Goal: Complete application form: Complete application form

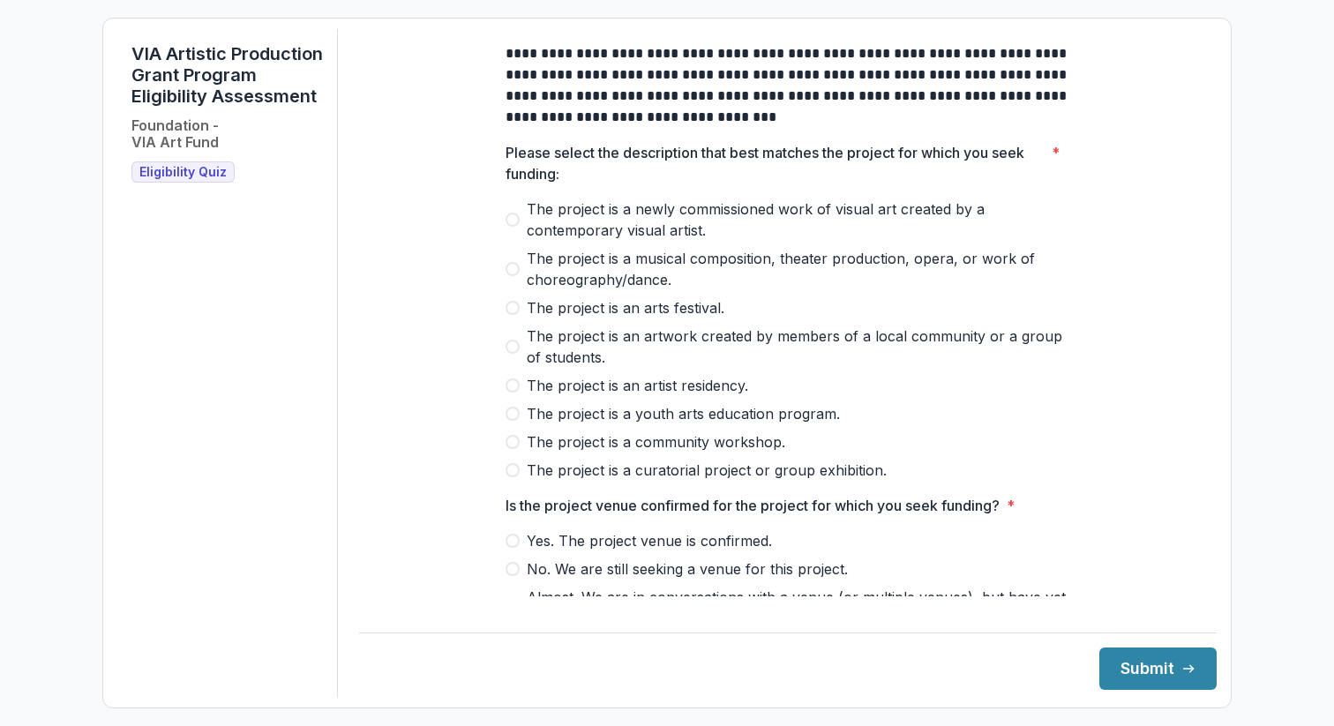
click at [590, 144] on div "**********" at bounding box center [788, 647] width 565 height 1236
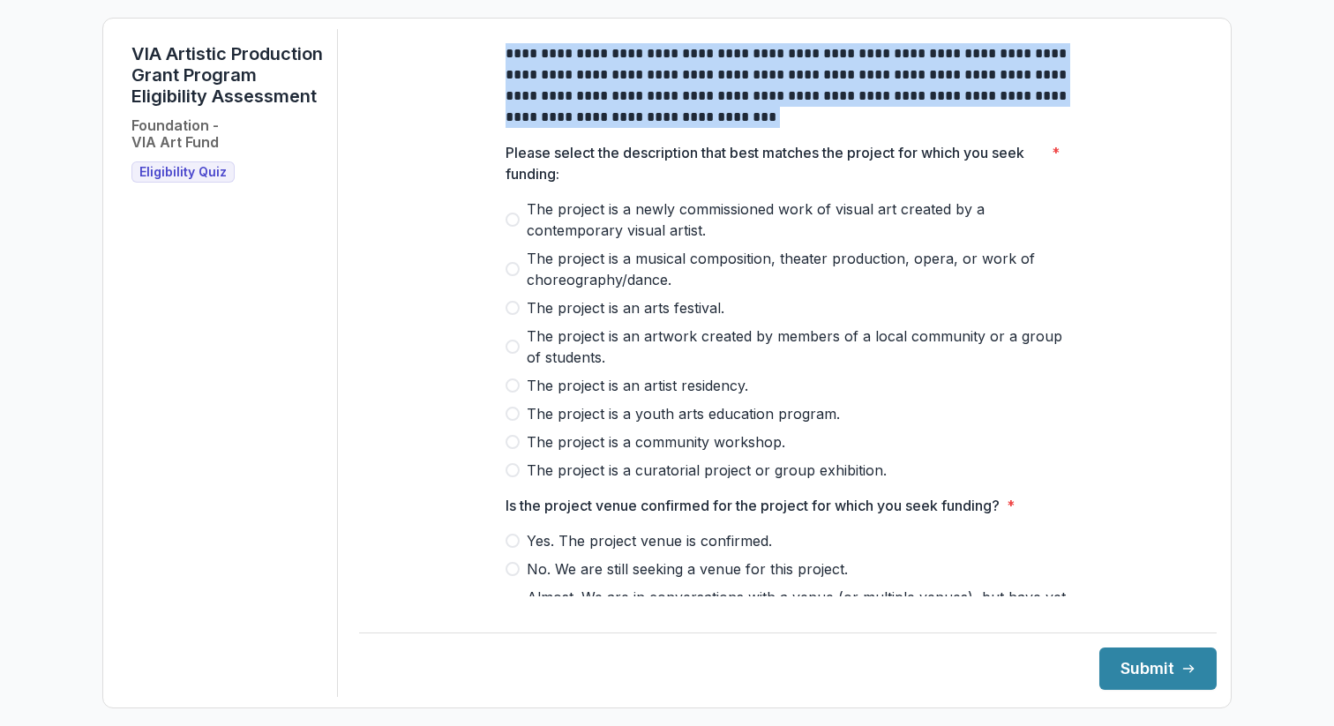
click at [590, 144] on div "**********" at bounding box center [788, 647] width 565 height 1236
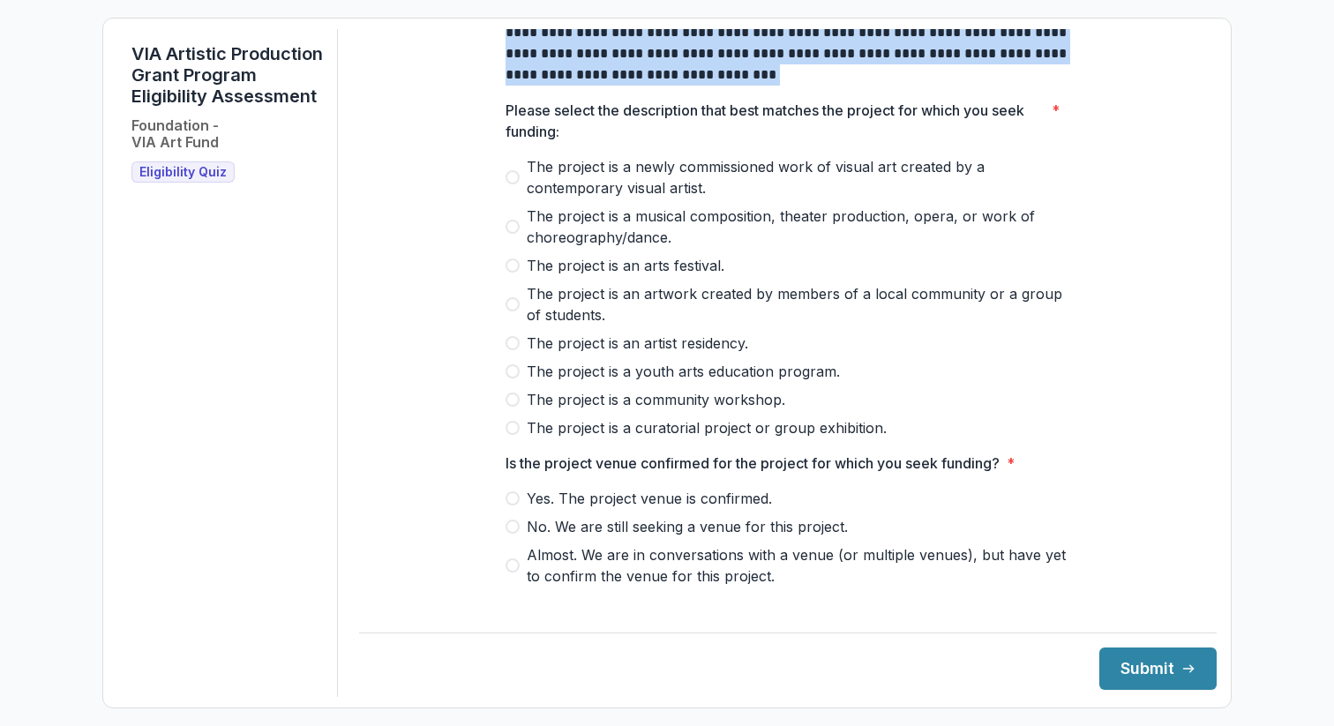
scroll to position [50, 0]
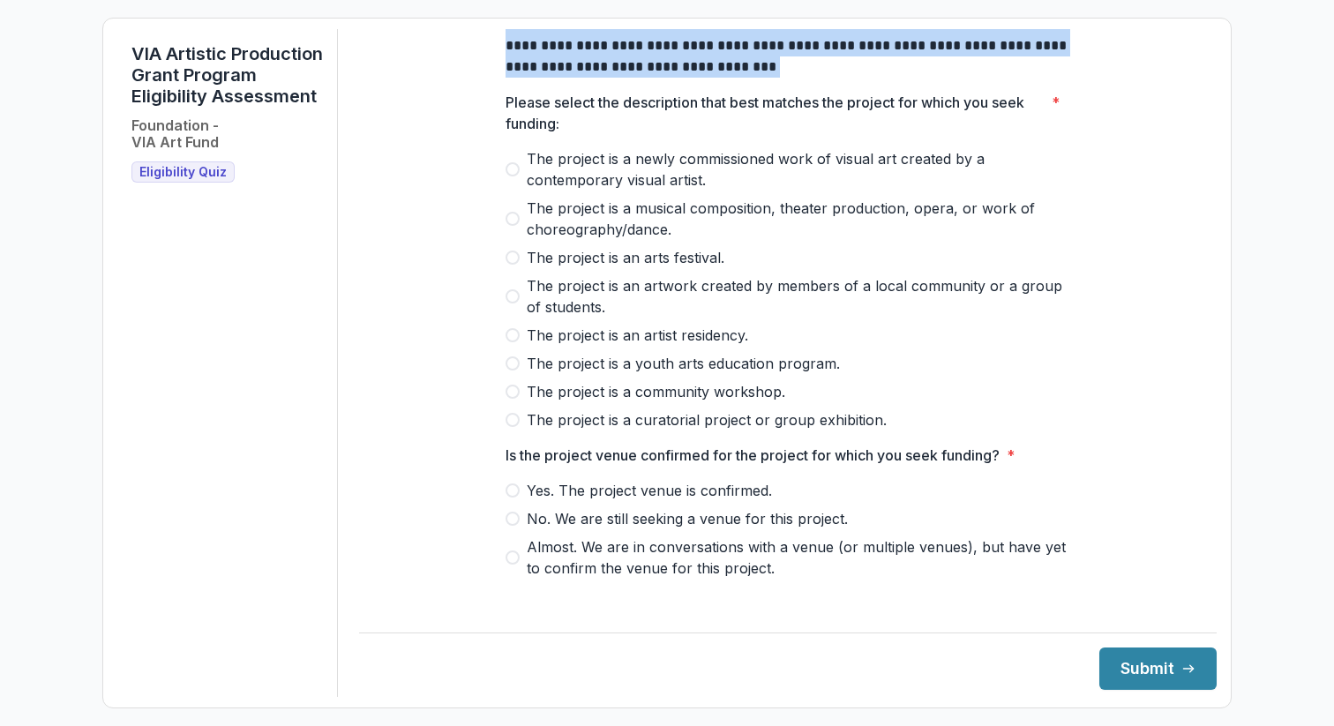
click at [566, 402] on span "The project is a community workshop." at bounding box center [656, 391] width 259 height 21
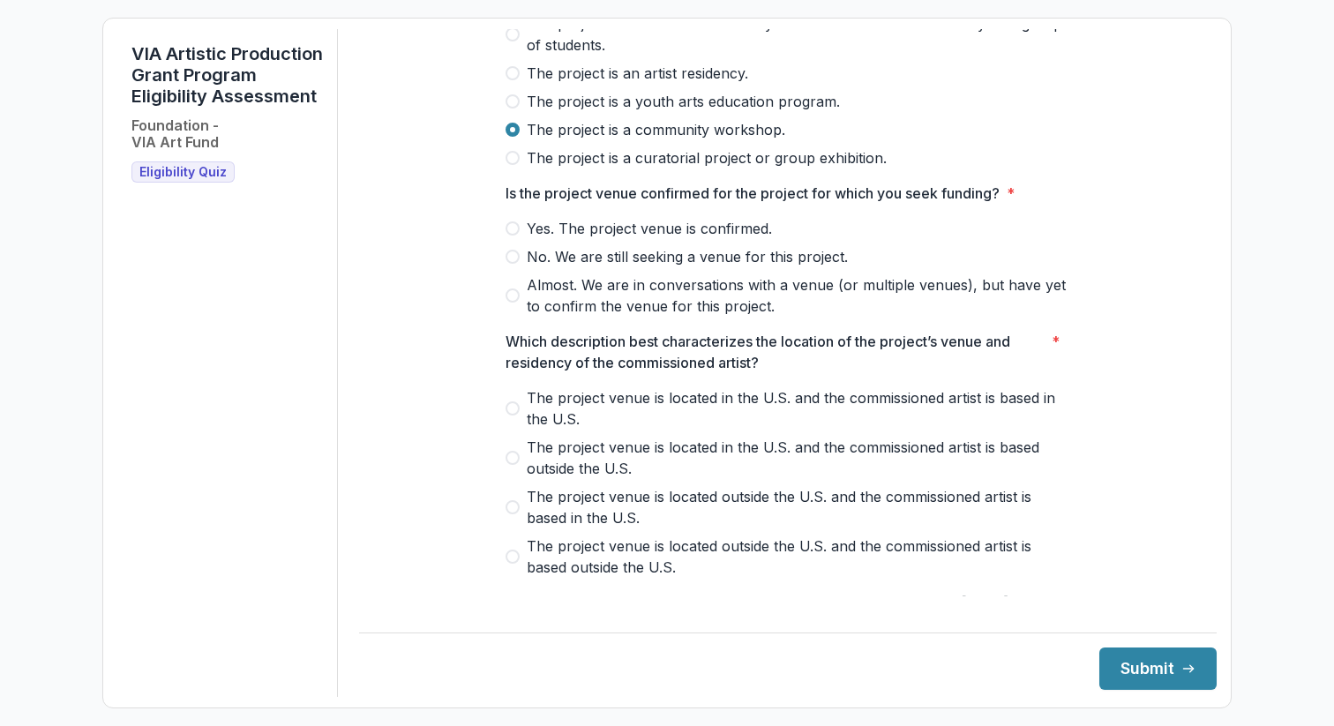
scroll to position [313, 0]
click at [568, 238] on span "Yes. The project venue is confirmed." at bounding box center [649, 227] width 245 height 21
click at [568, 304] on span "Almost. We are in conversations with a venue (or multiple venues), but have yet…" at bounding box center [799, 295] width 544 height 42
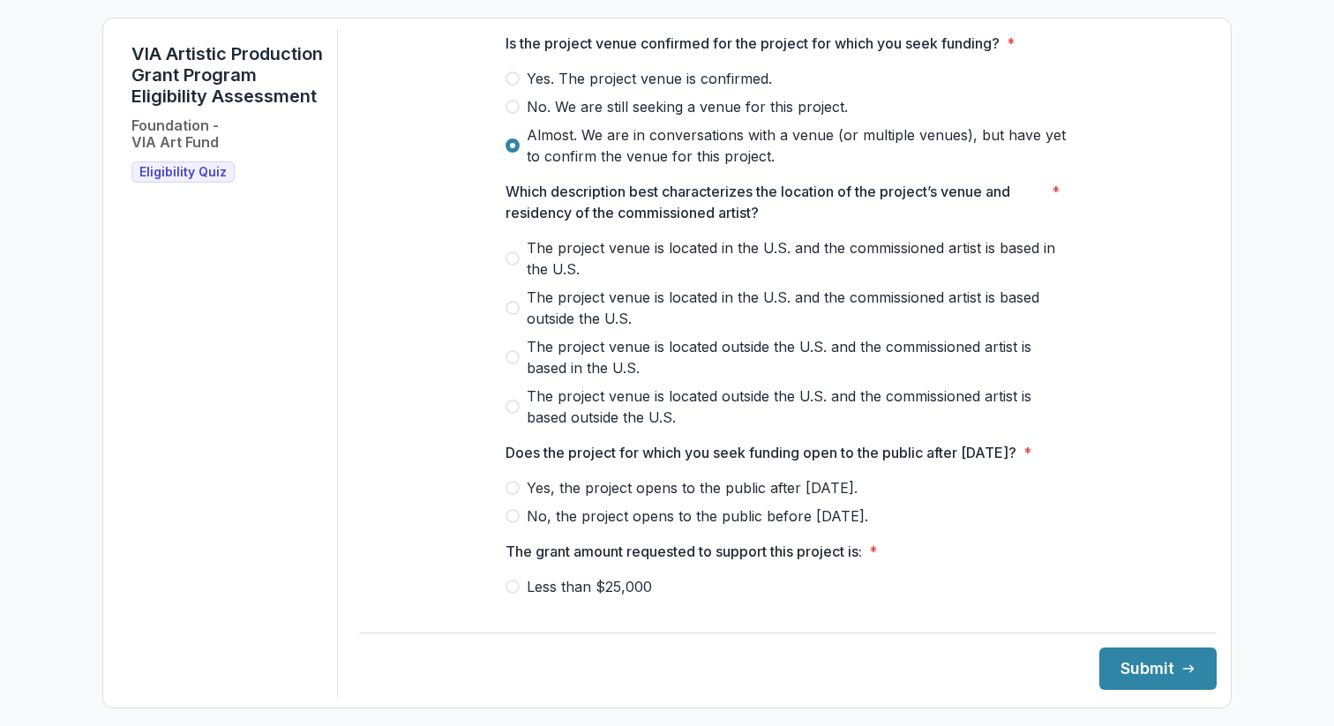
scroll to position [463, 0]
click at [558, 260] on span "The project venue is located in the U.S. and the commissioned artist is based i…" at bounding box center [799, 258] width 544 height 42
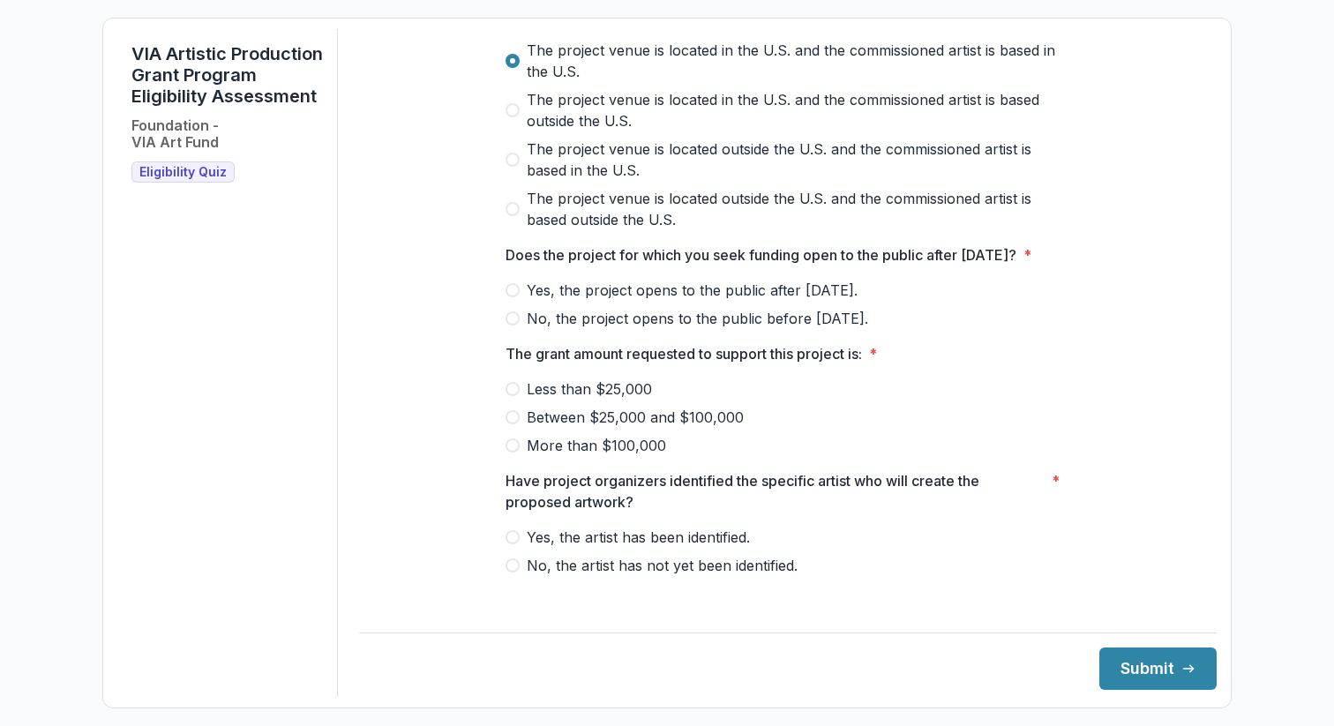
scroll to position [689, 0]
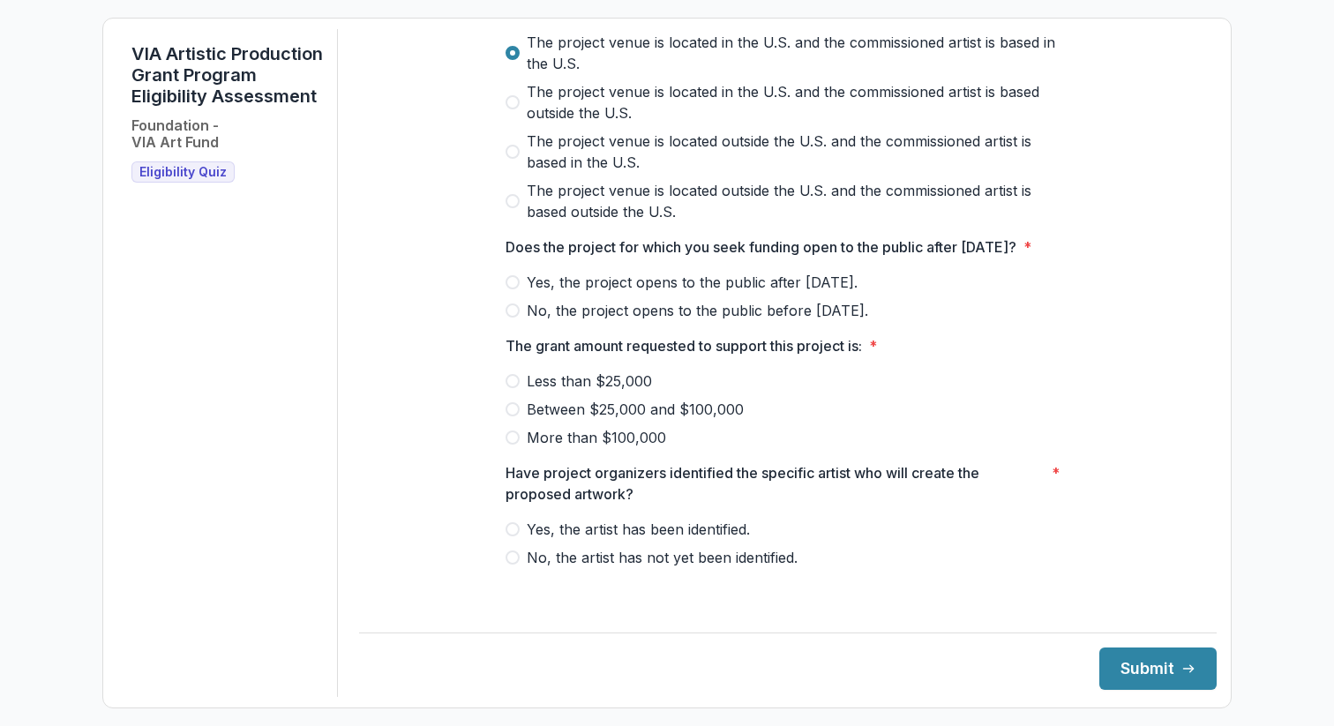
click at [557, 293] on span "Yes, the project opens to the public after [DATE]." at bounding box center [692, 282] width 331 height 21
click at [575, 392] on span "Less than $25,000" at bounding box center [589, 381] width 125 height 21
click at [609, 540] on span "Yes, the artist has been identified." at bounding box center [638, 529] width 223 height 21
click at [1120, 667] on button "Submit" at bounding box center [1158, 669] width 117 height 42
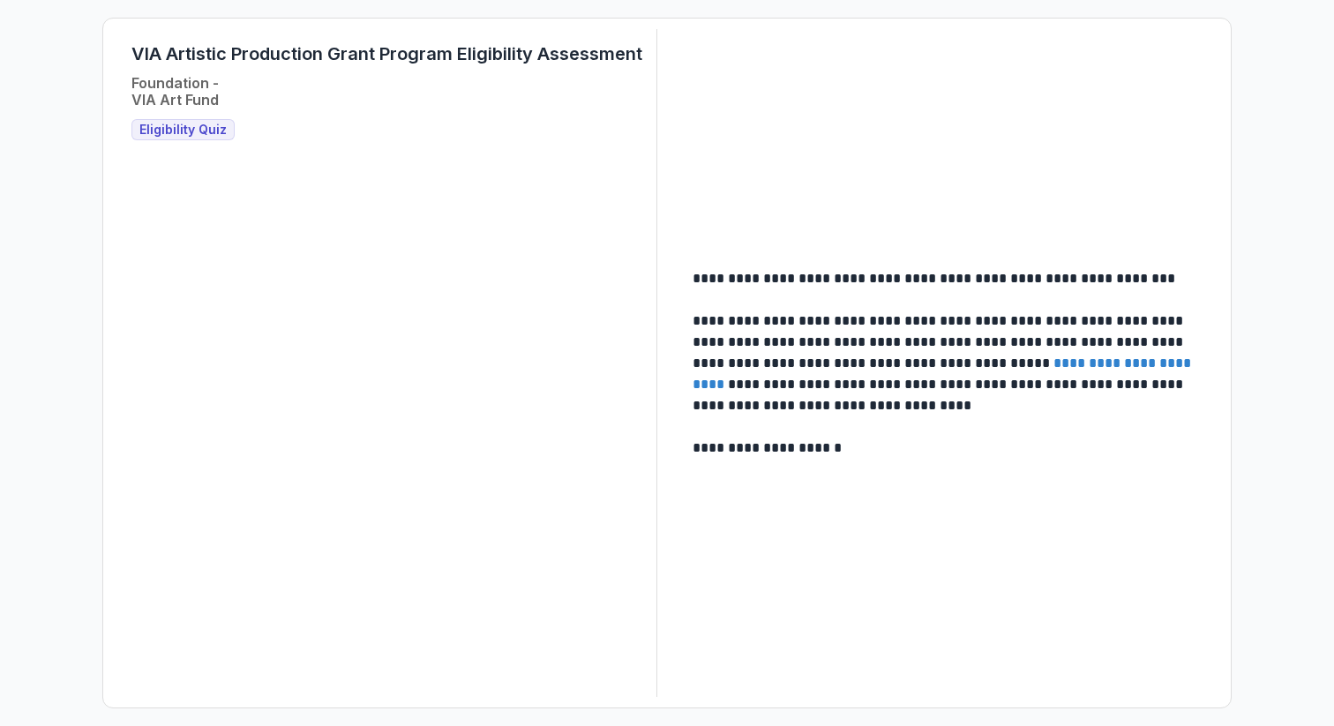
click at [856, 350] on p "**********" at bounding box center [946, 364] width 506 height 106
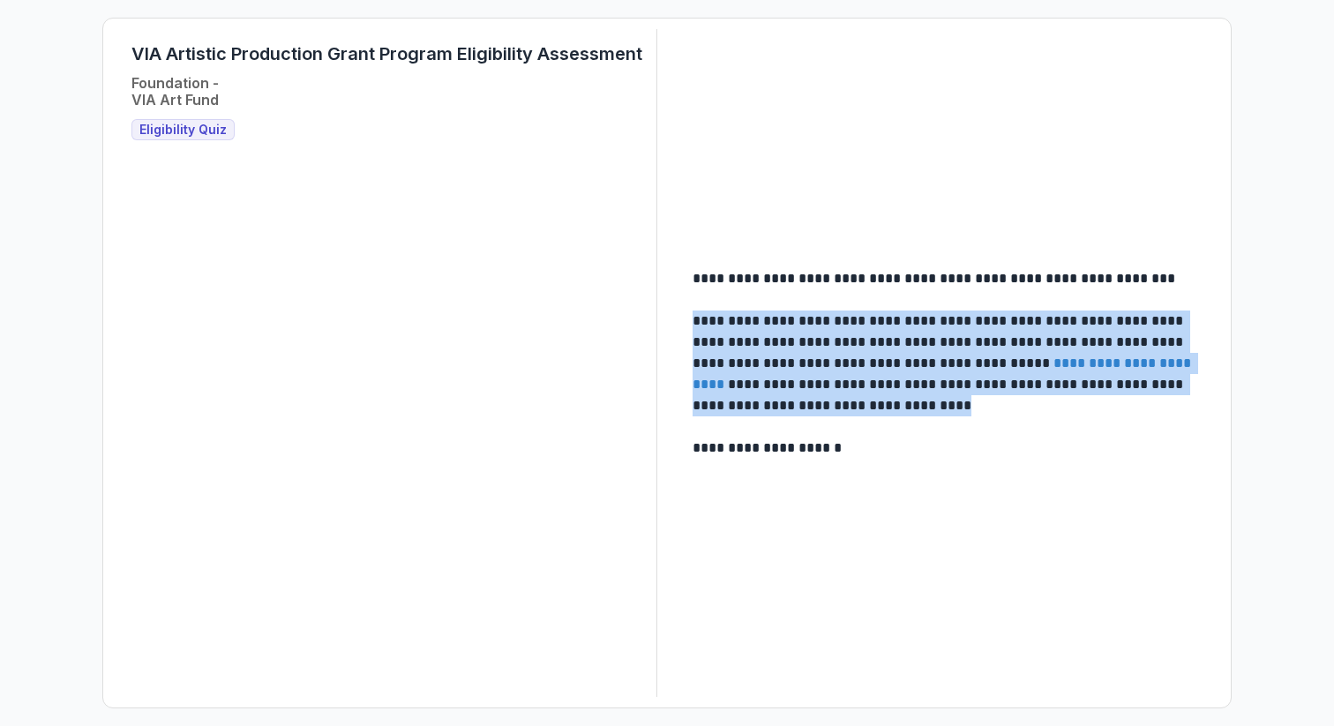
click at [856, 350] on p "**********" at bounding box center [946, 364] width 506 height 106
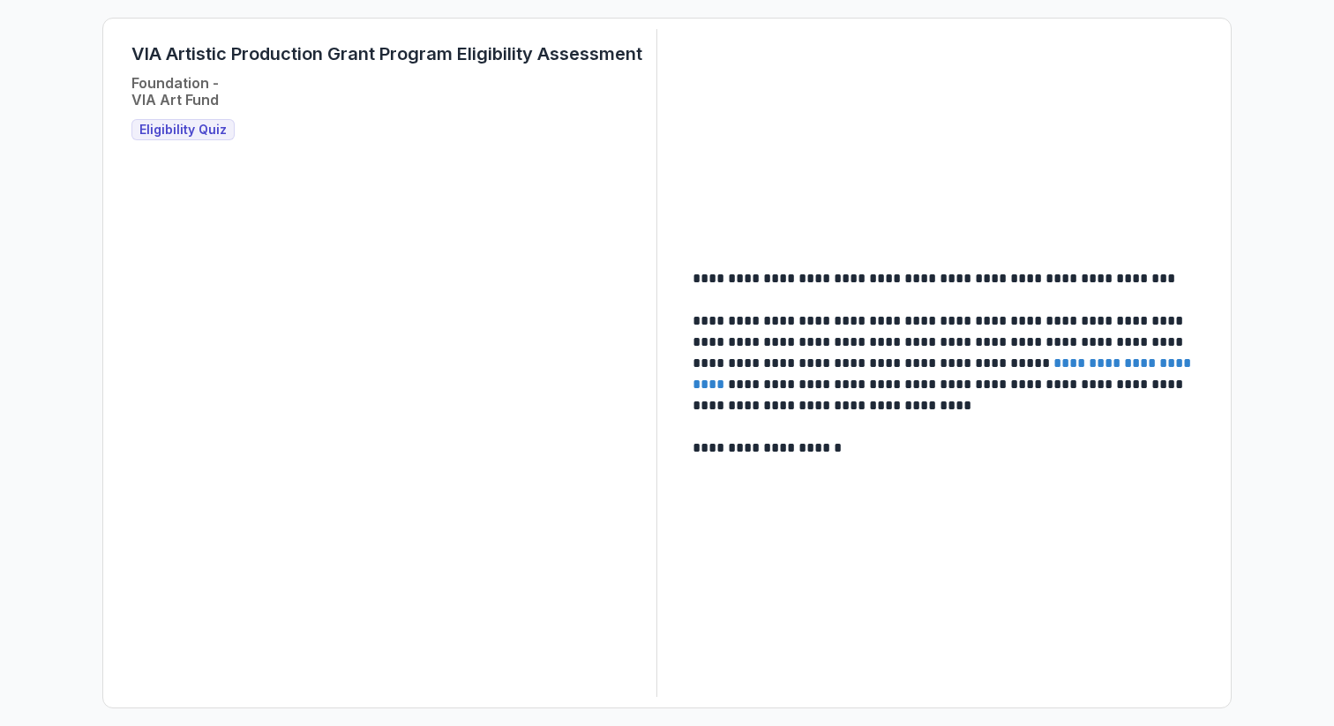
click at [848, 342] on p "**********" at bounding box center [946, 364] width 506 height 106
click at [205, 131] on span "Eligibility Quiz" at bounding box center [182, 130] width 87 height 15
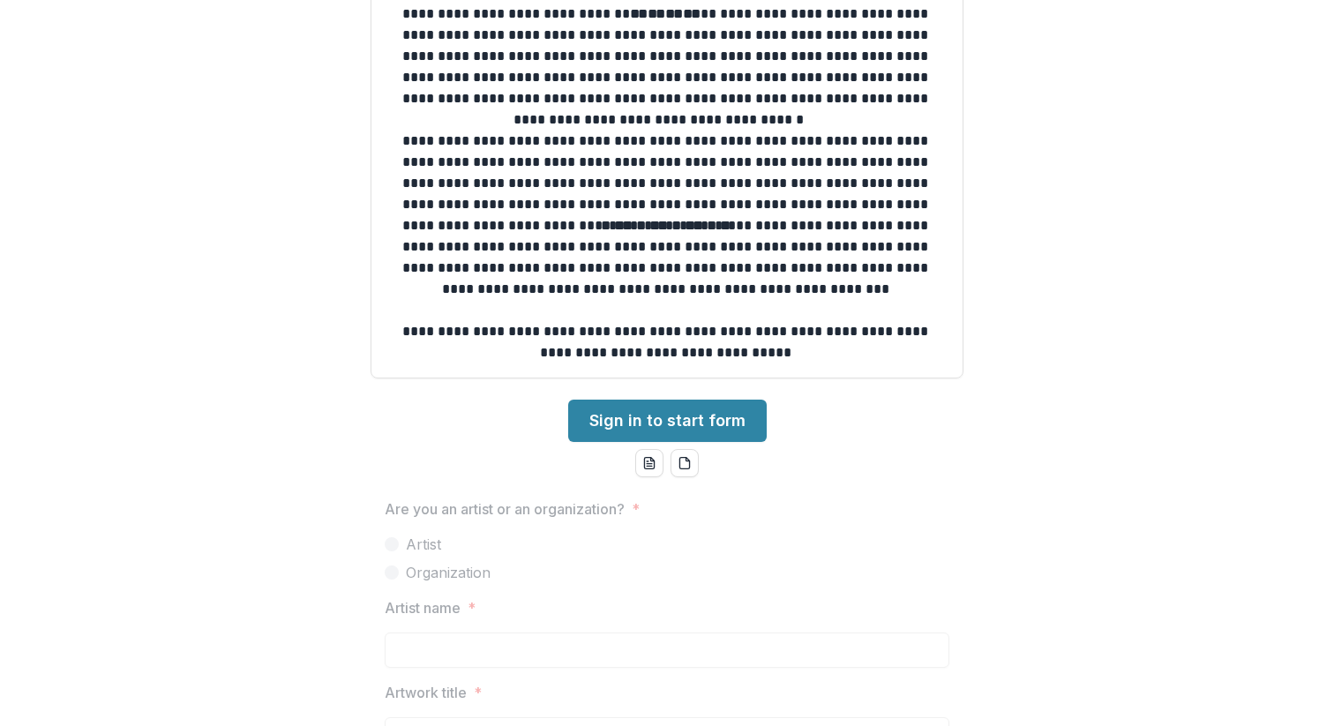
scroll to position [289, 0]
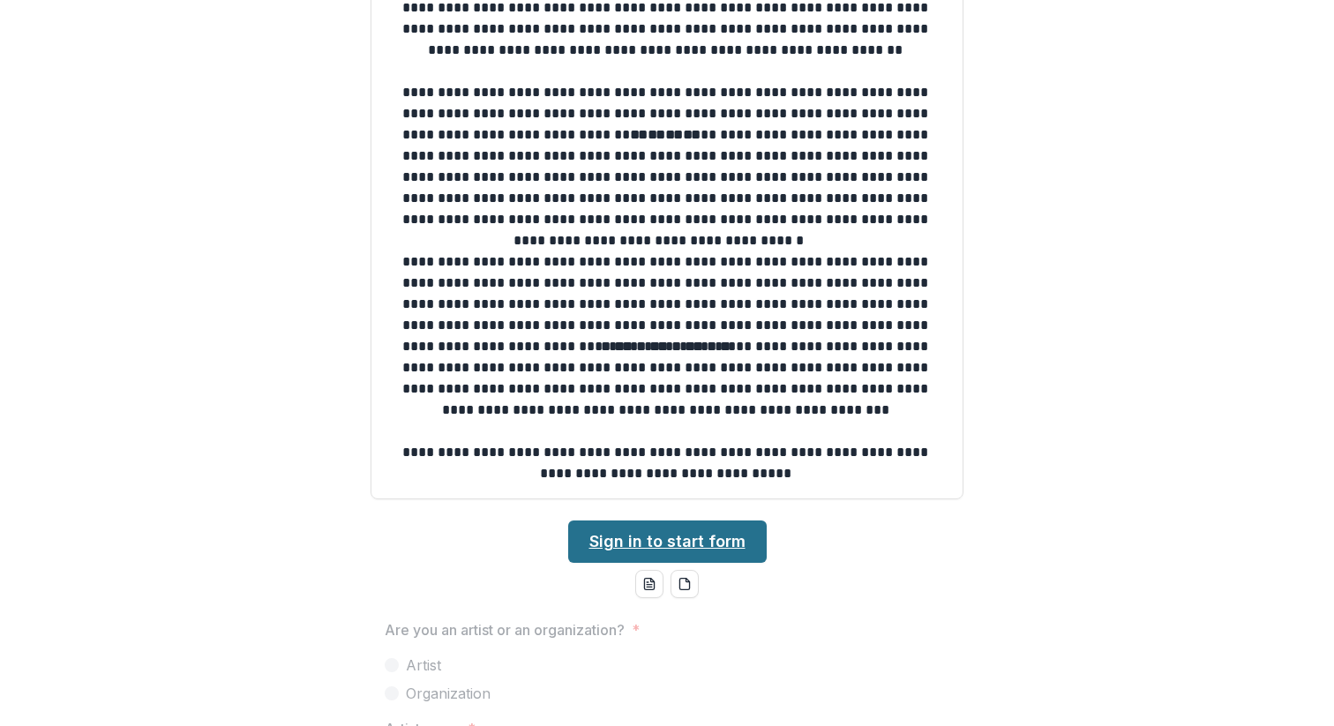
click at [621, 535] on link "Sign in to start form" at bounding box center [667, 542] width 199 height 42
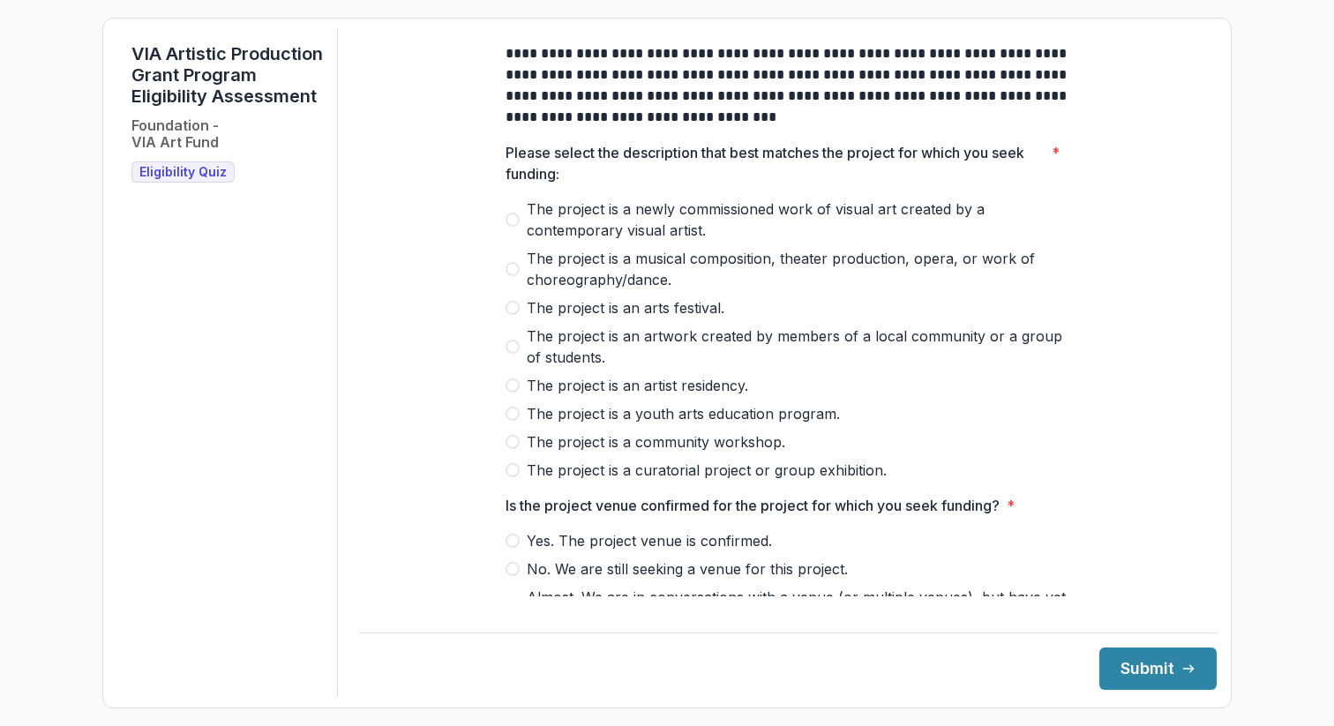
click at [585, 452] on span "The project is a community workshop." at bounding box center [656, 442] width 259 height 21
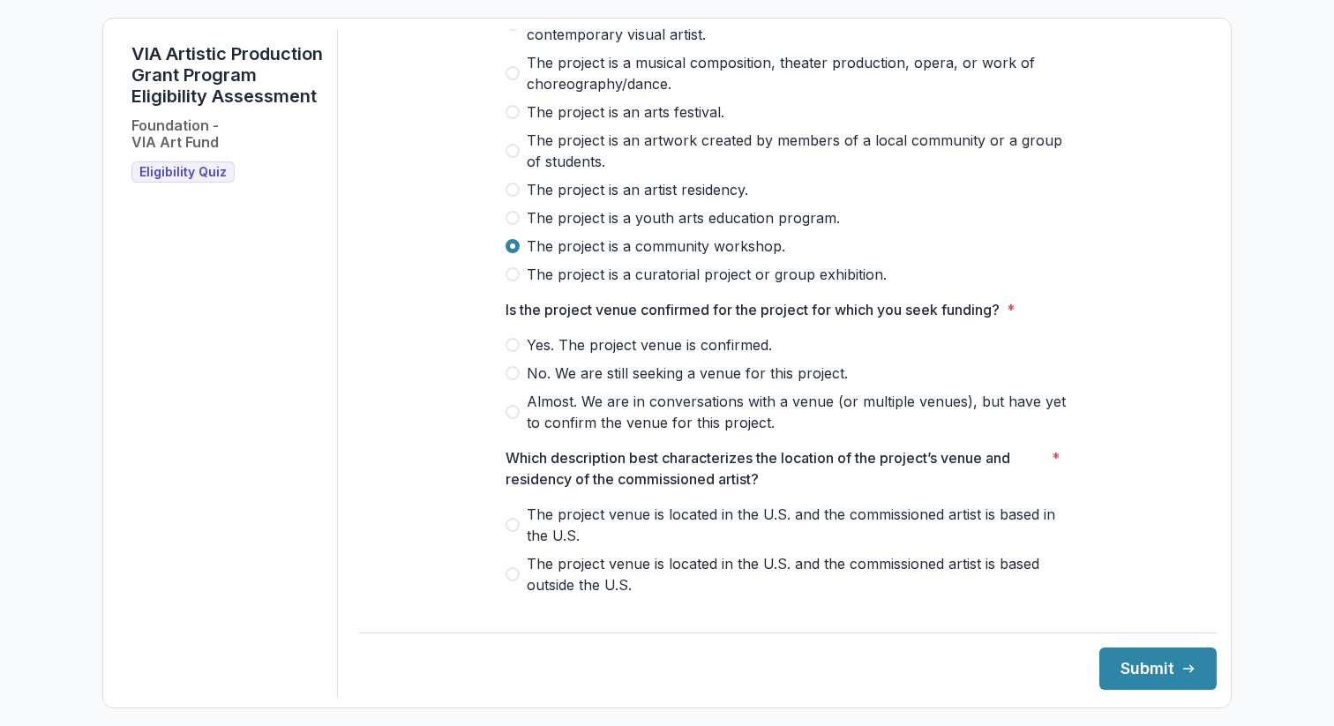
scroll to position [357, 0]
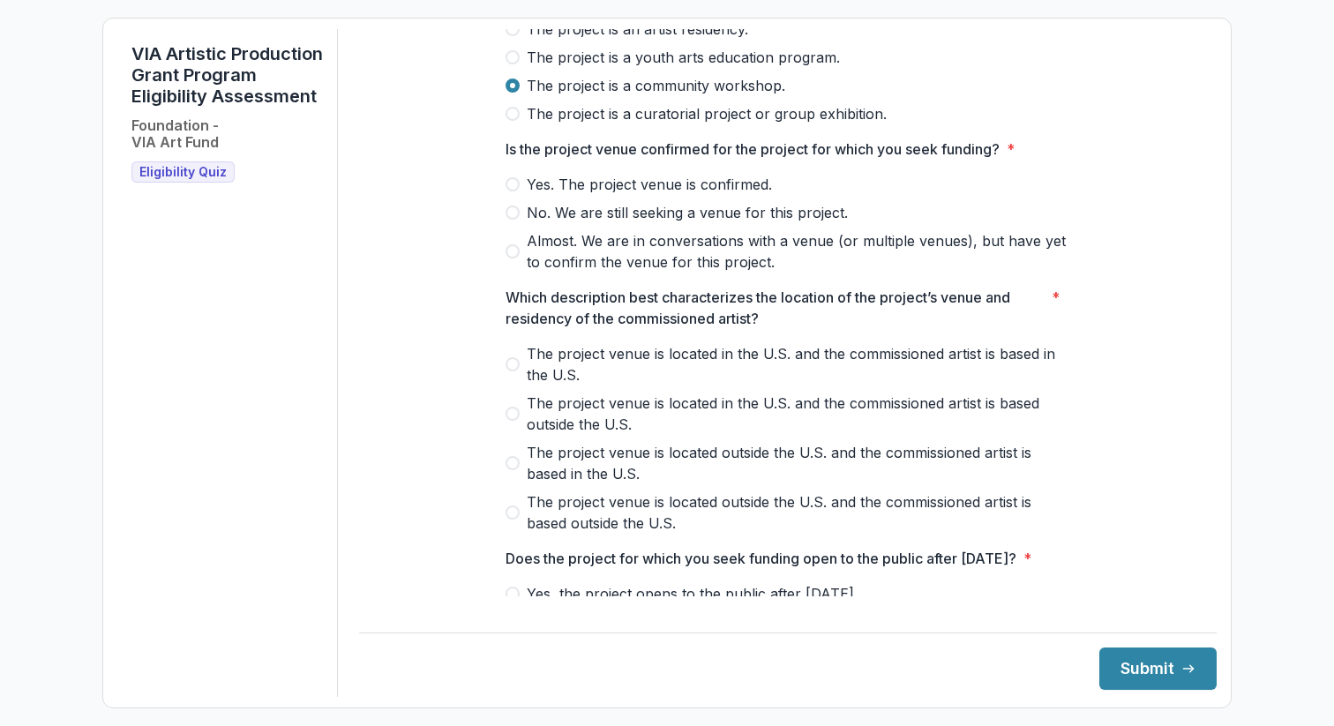
click at [622, 195] on span "Yes. The project venue is confirmed." at bounding box center [649, 184] width 245 height 21
click at [593, 386] on span "The project venue is located in the U.S. and the commissioned artist is based i…" at bounding box center [799, 364] width 544 height 42
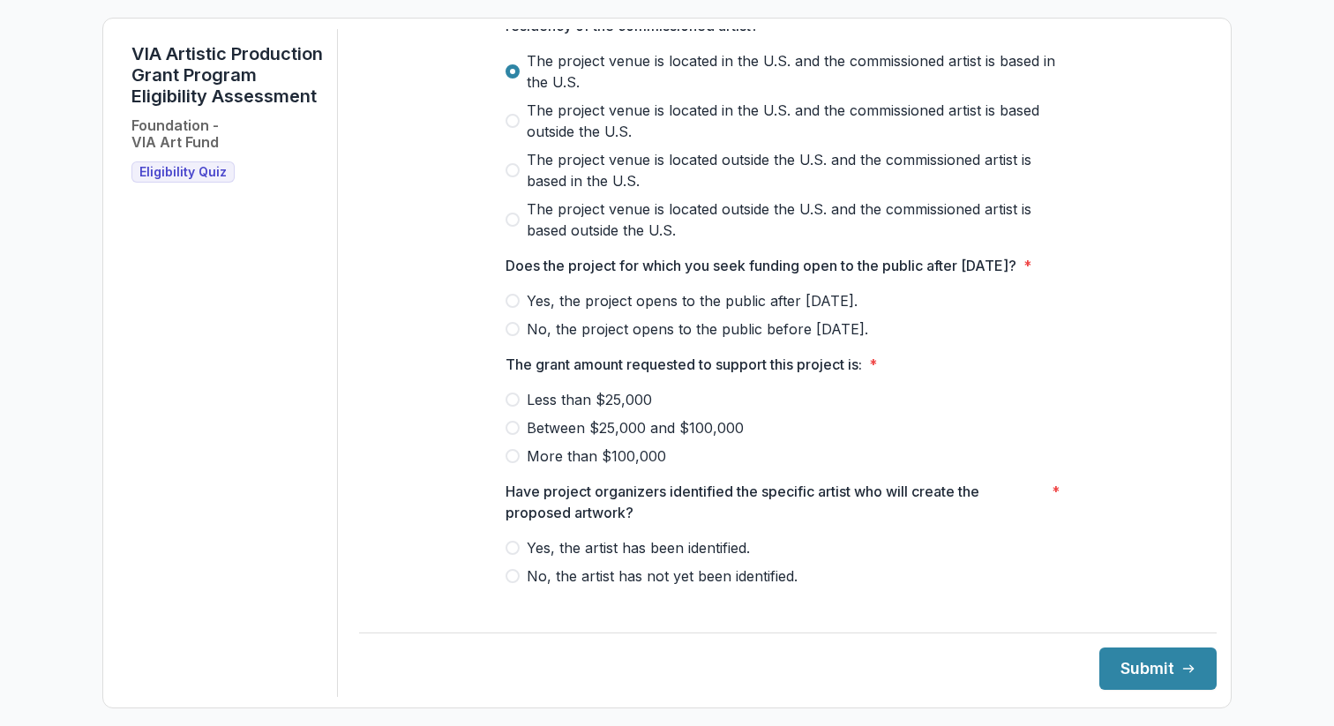
scroll to position [689, 0]
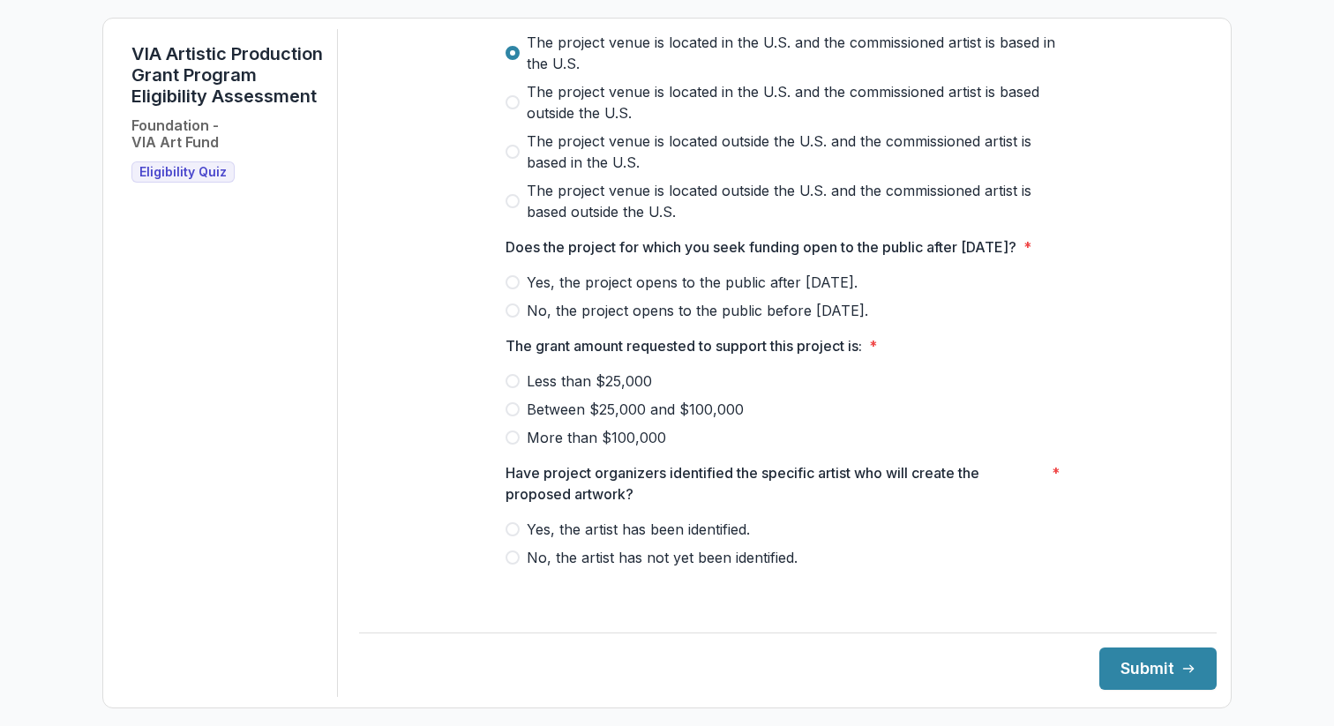
click at [601, 293] on span "Yes, the project opens to the public after [DATE]." at bounding box center [692, 282] width 331 height 21
click at [589, 392] on span "Less than $25,000" at bounding box center [589, 381] width 125 height 21
click at [586, 538] on span "Yes, the artist has been identified." at bounding box center [638, 529] width 223 height 21
click at [1134, 673] on button "Submit" at bounding box center [1158, 669] width 117 height 42
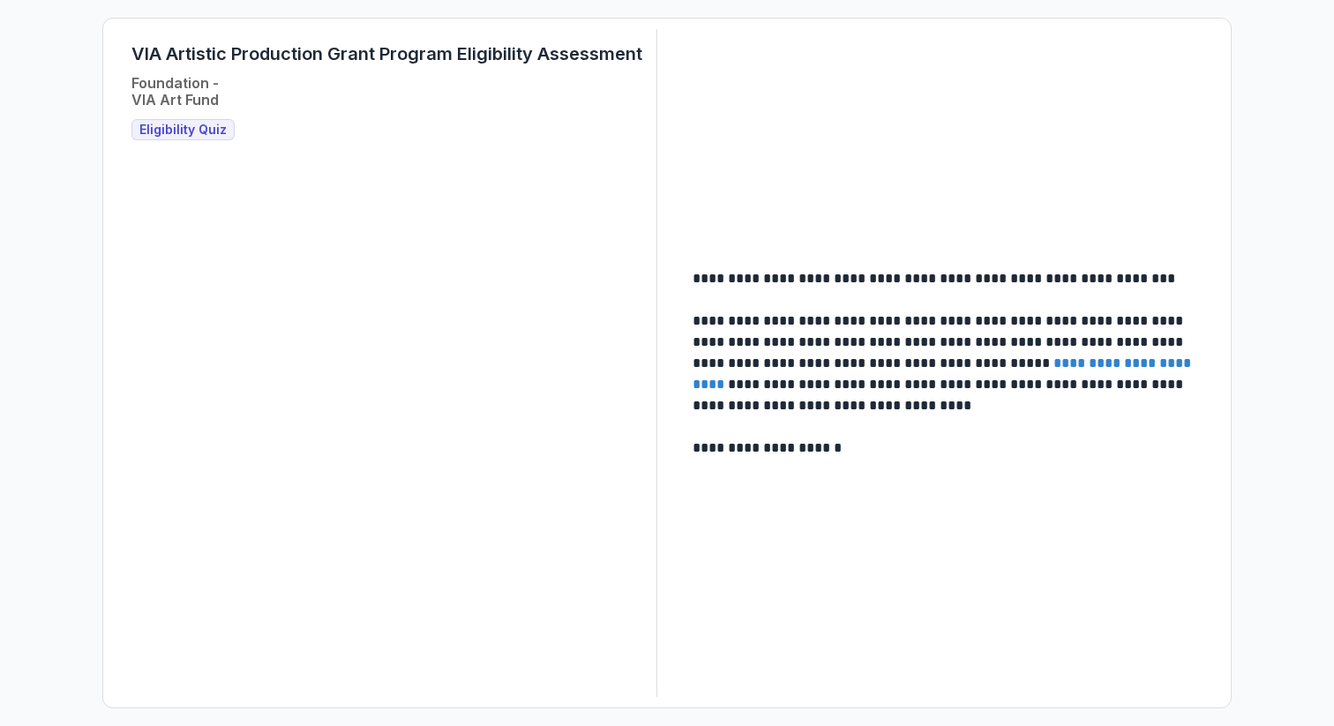
click at [903, 350] on p "**********" at bounding box center [946, 364] width 506 height 106
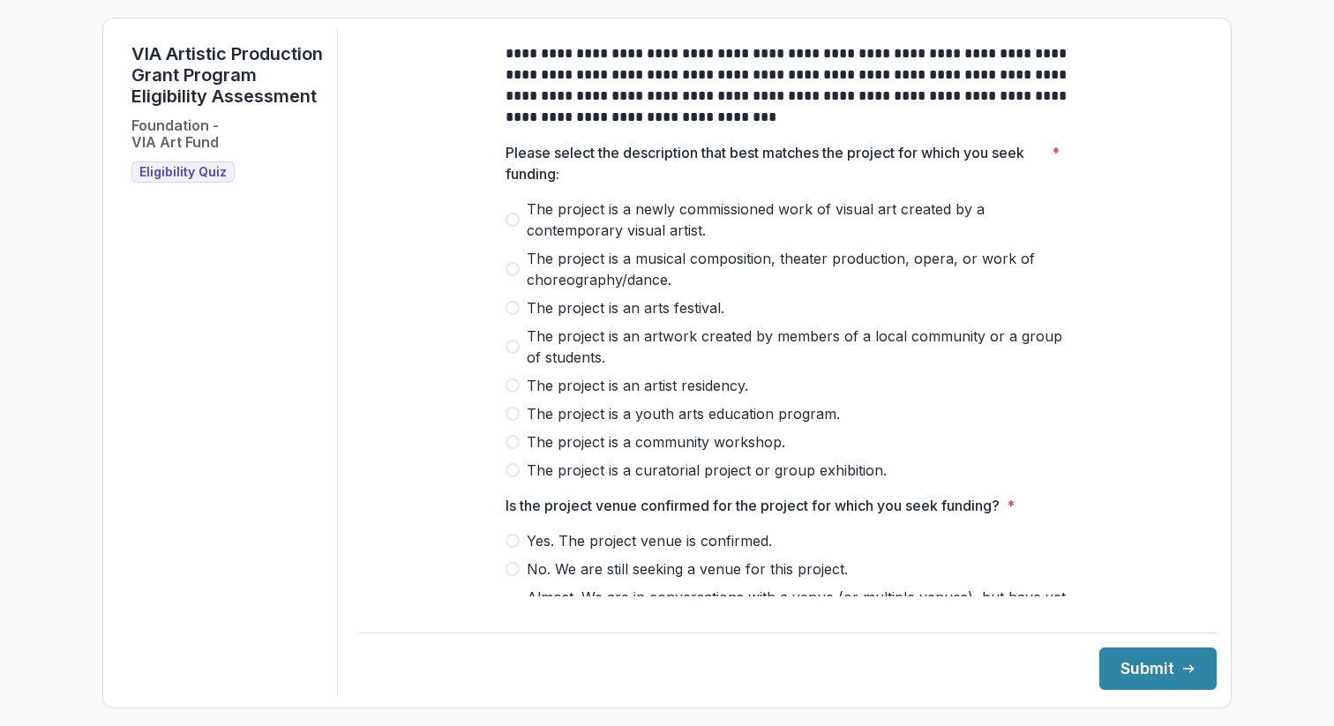
click at [591, 228] on span "The project is a newly commissioned work of visual art created by a contemporar…" at bounding box center [799, 220] width 544 height 42
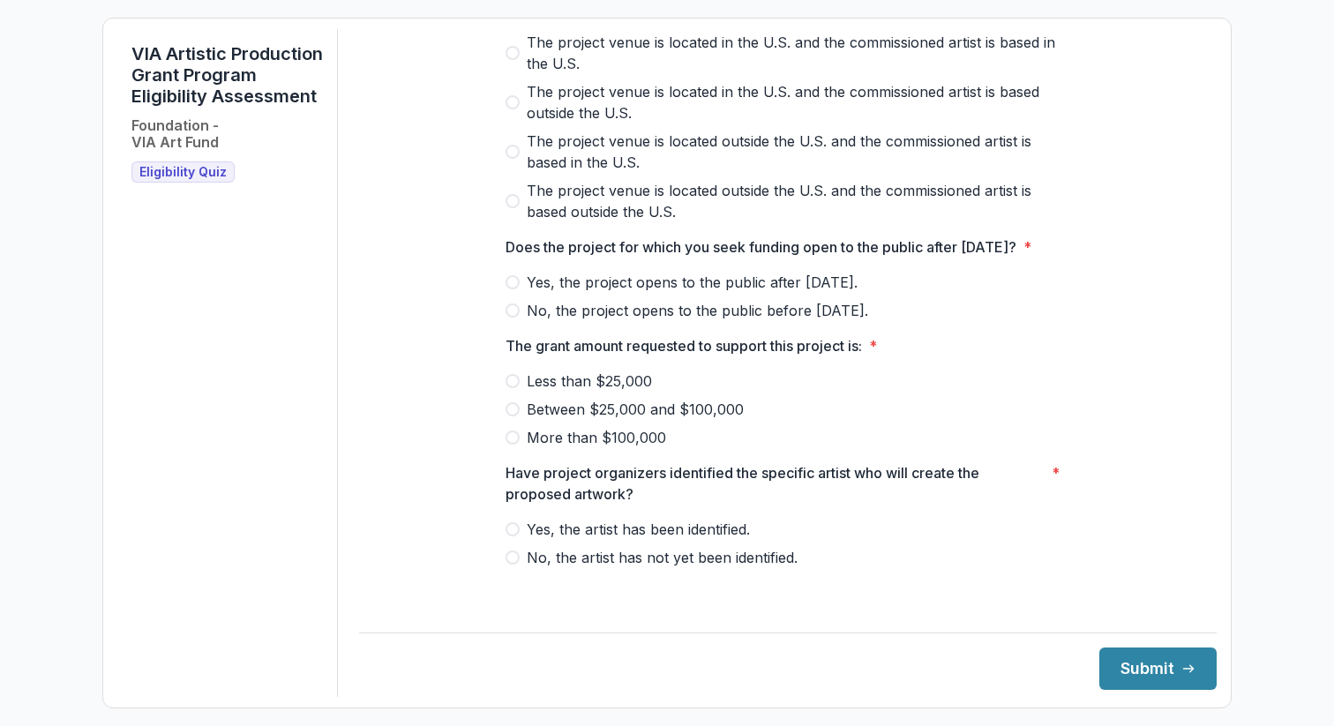
scroll to position [689, 0]
click at [585, 392] on span "Less than $25,000" at bounding box center [589, 381] width 125 height 21
click at [575, 540] on span "Yes, the artist has been identified." at bounding box center [638, 529] width 223 height 21
click at [569, 293] on span "Yes, the project opens to the public after [DATE]." at bounding box center [692, 282] width 331 height 21
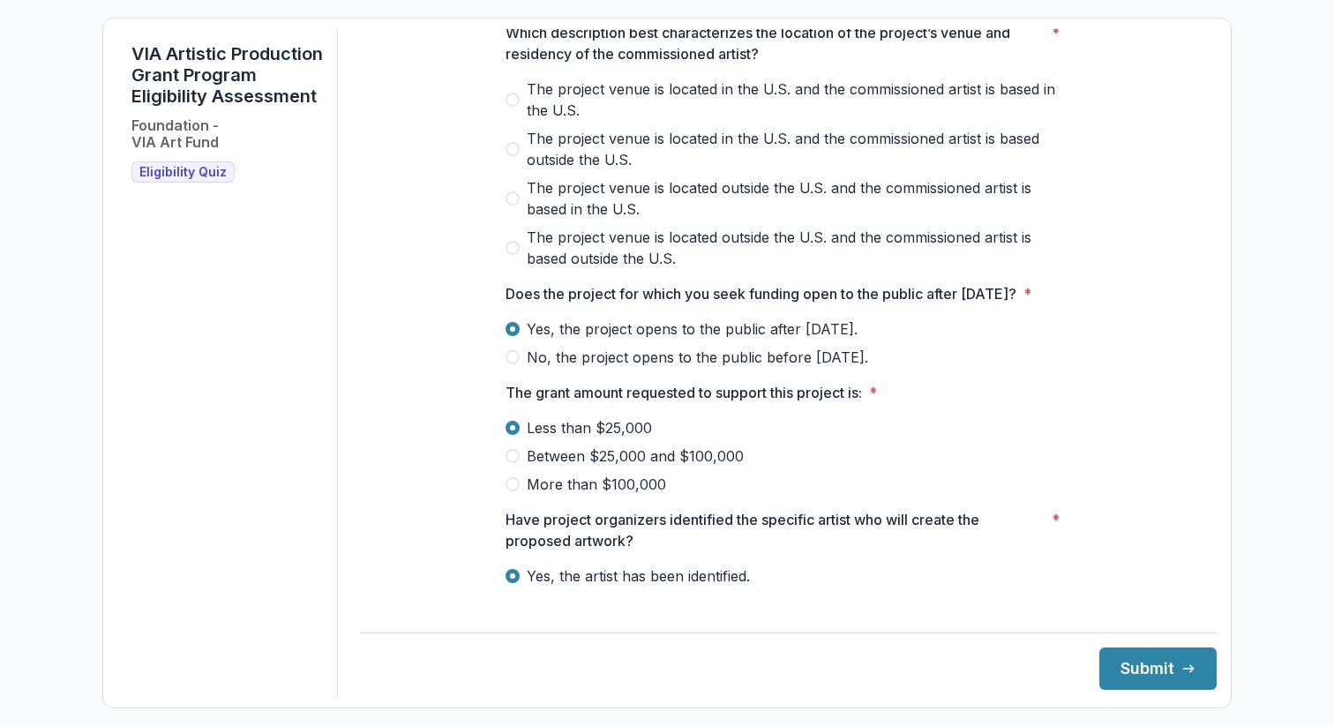
scroll to position [610, 0]
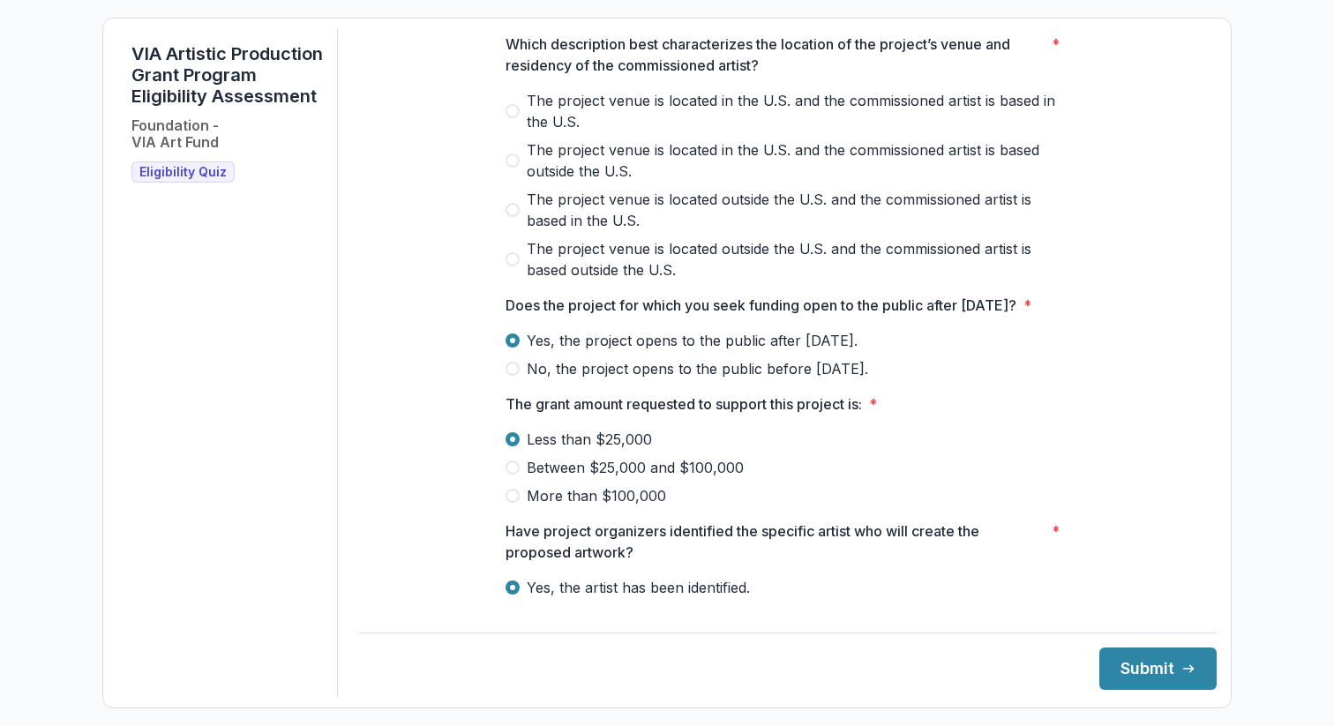
click at [617, 90] on div at bounding box center [788, 86] width 565 height 7
click at [615, 112] on span "The project venue is located in the U.S. and the commissioned artist is based i…" at bounding box center [799, 111] width 544 height 42
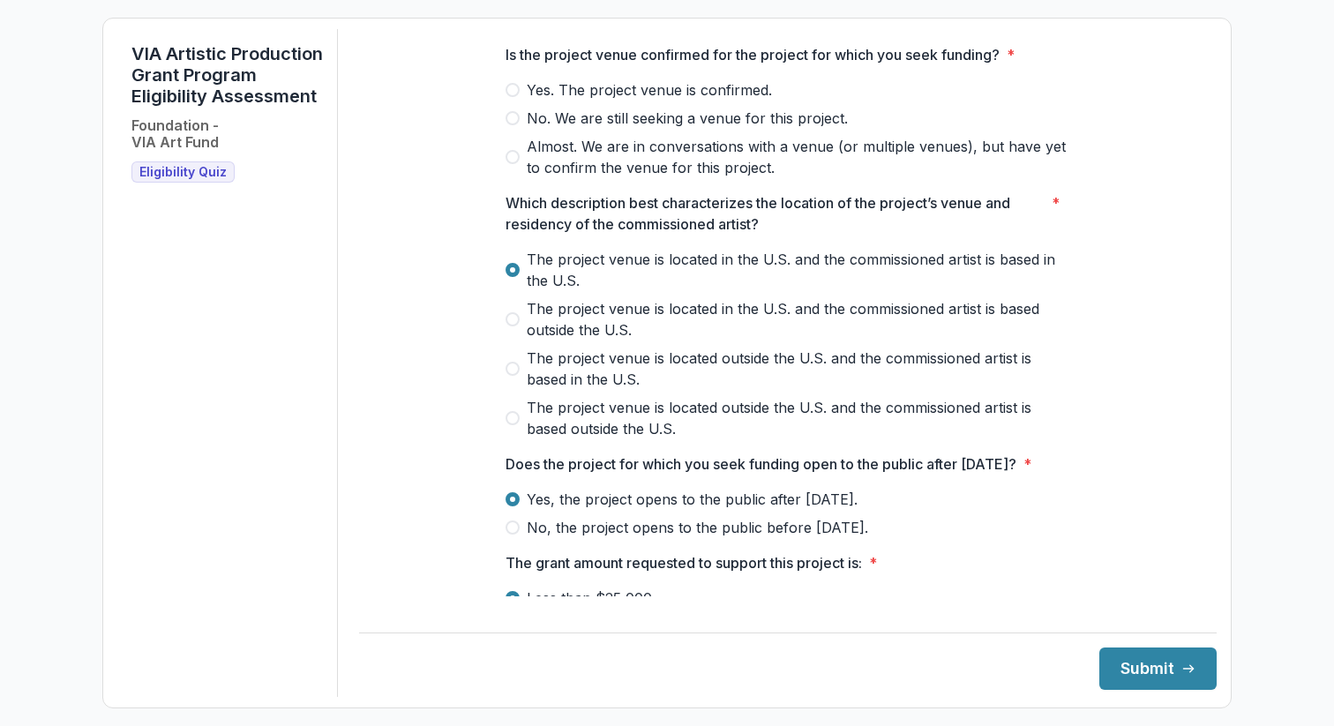
scroll to position [440, 0]
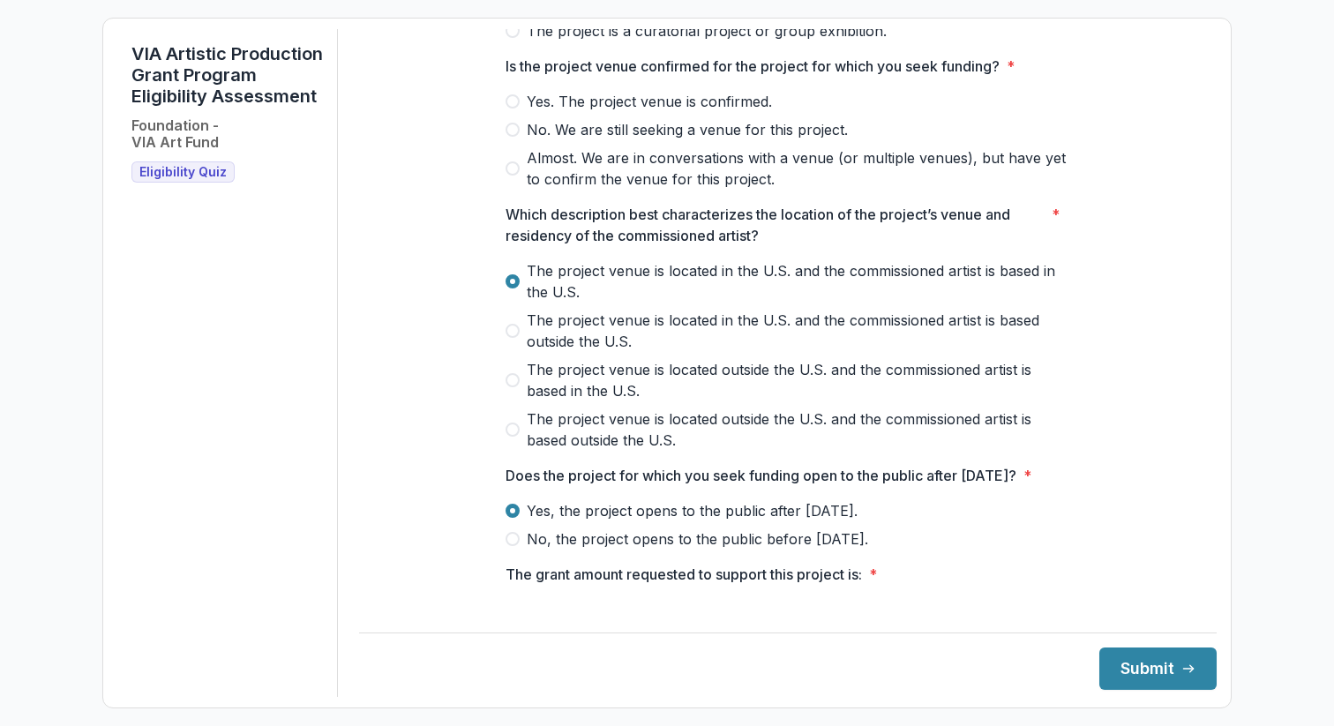
click at [609, 112] on span "Yes. The project venue is confirmed." at bounding box center [649, 101] width 245 height 21
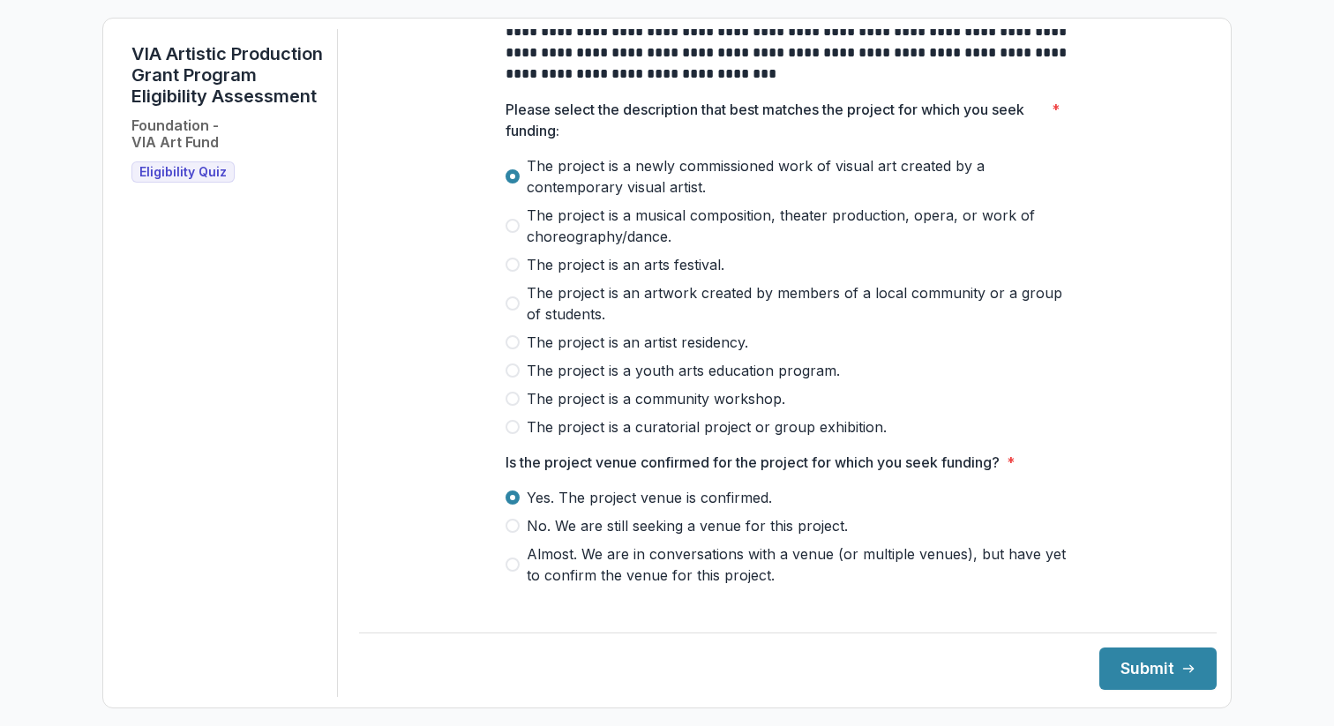
scroll to position [0, 0]
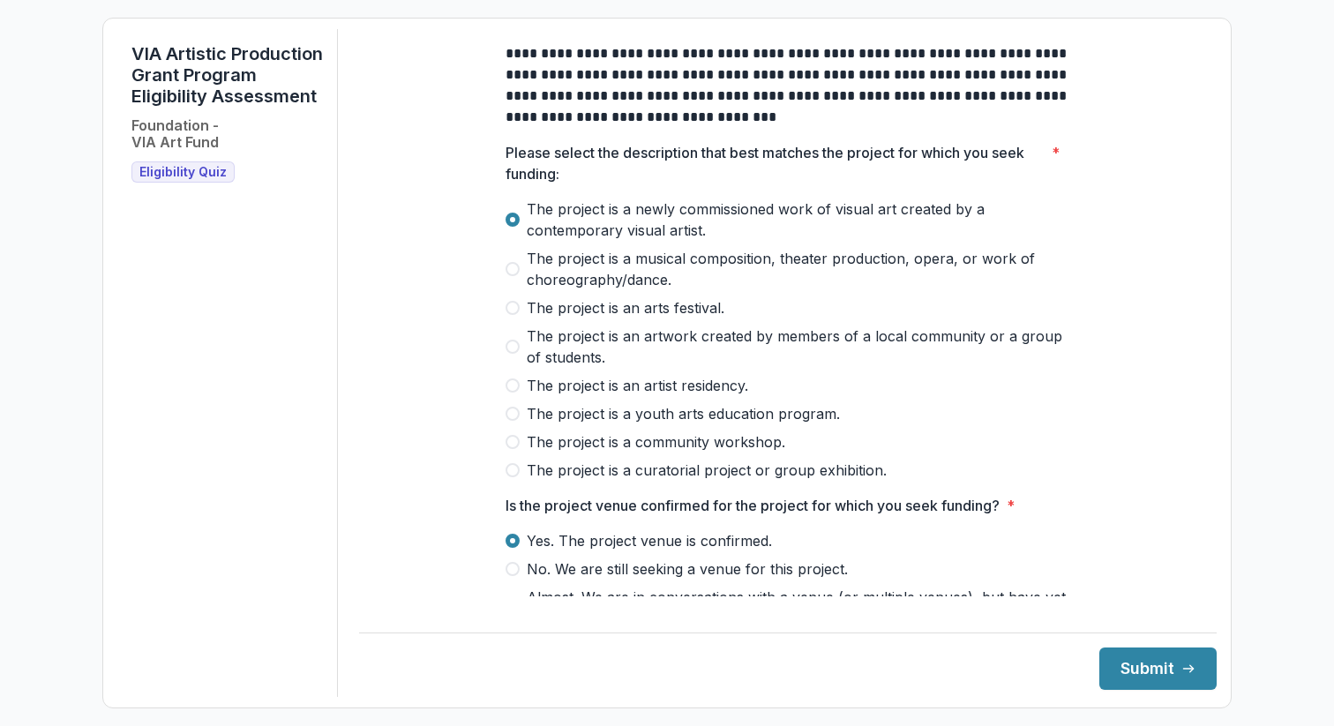
click at [604, 184] on p "Please select the description that best matches the project for which you seek …" at bounding box center [775, 163] width 539 height 42
click at [1119, 671] on button "Submit" at bounding box center [1158, 669] width 117 height 42
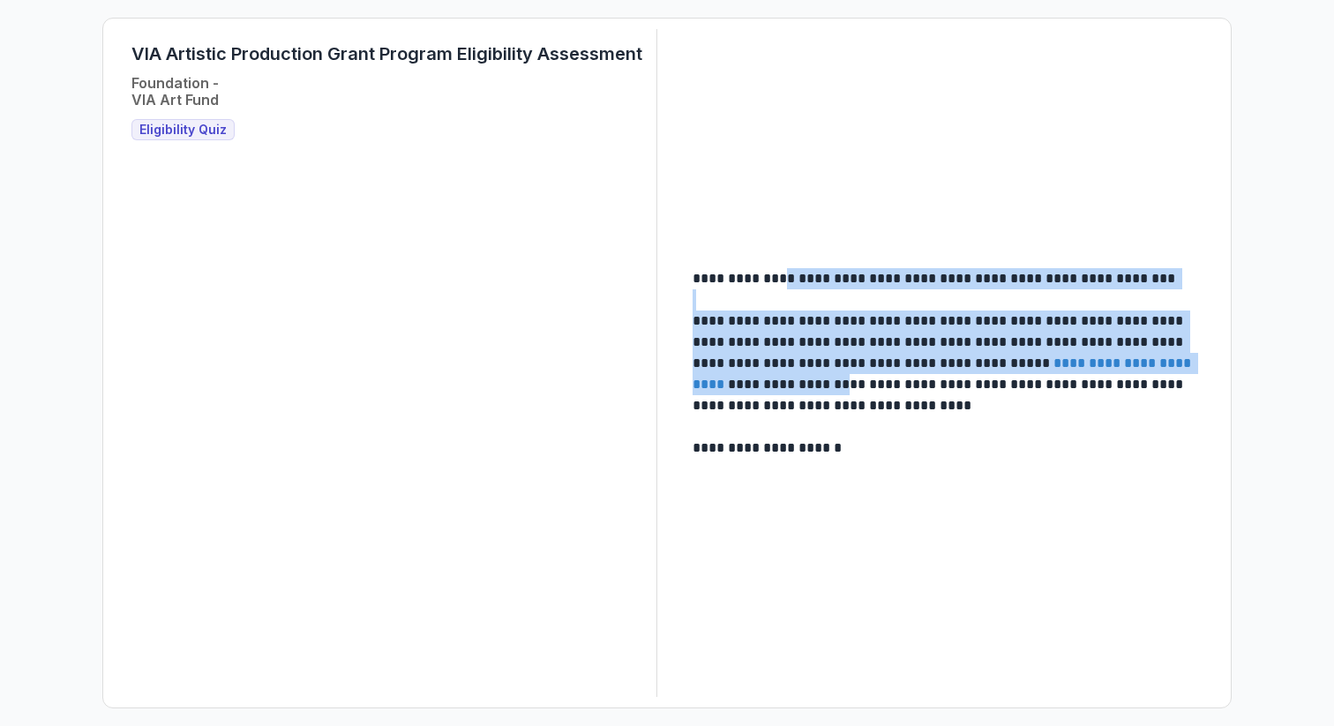
drag, startPoint x: 805, startPoint y: 364, endPoint x: 788, endPoint y: 280, distance: 85.5
click at [788, 280] on div "**********" at bounding box center [948, 363] width 510 height 191
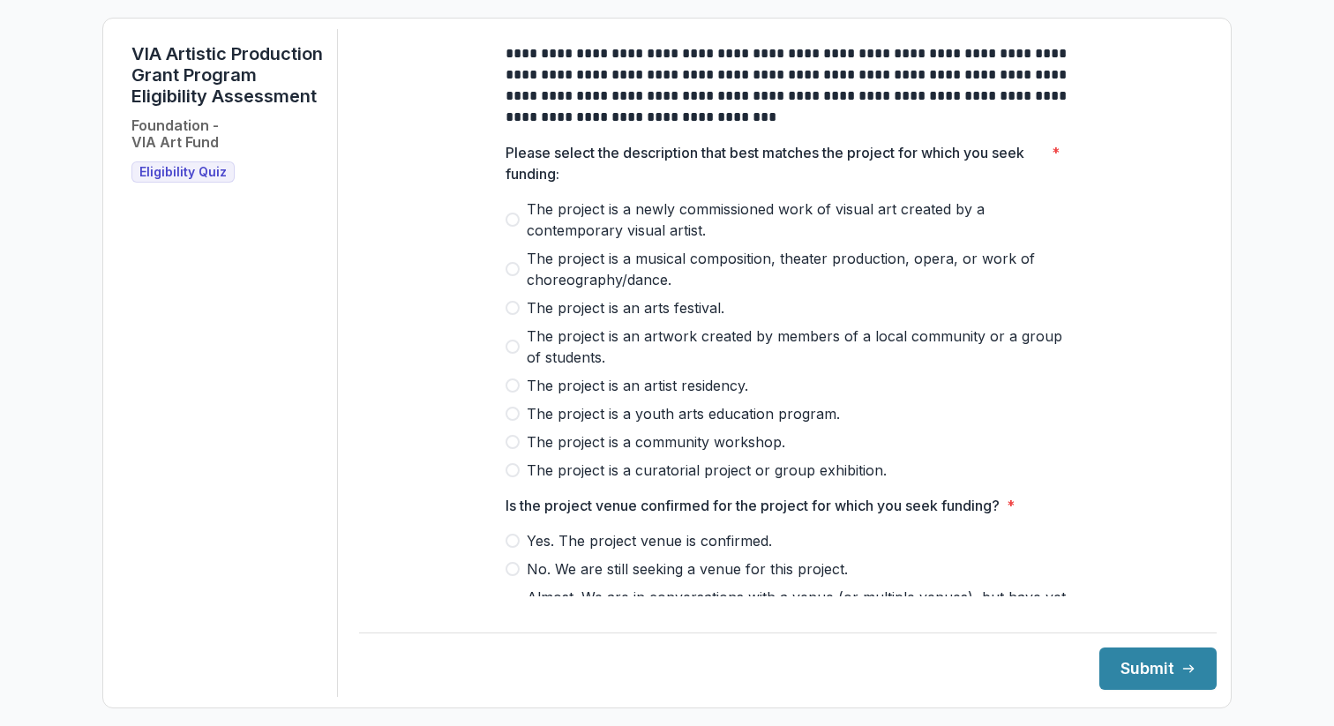
click at [664, 453] on span "The project is a community workshop." at bounding box center [656, 442] width 259 height 21
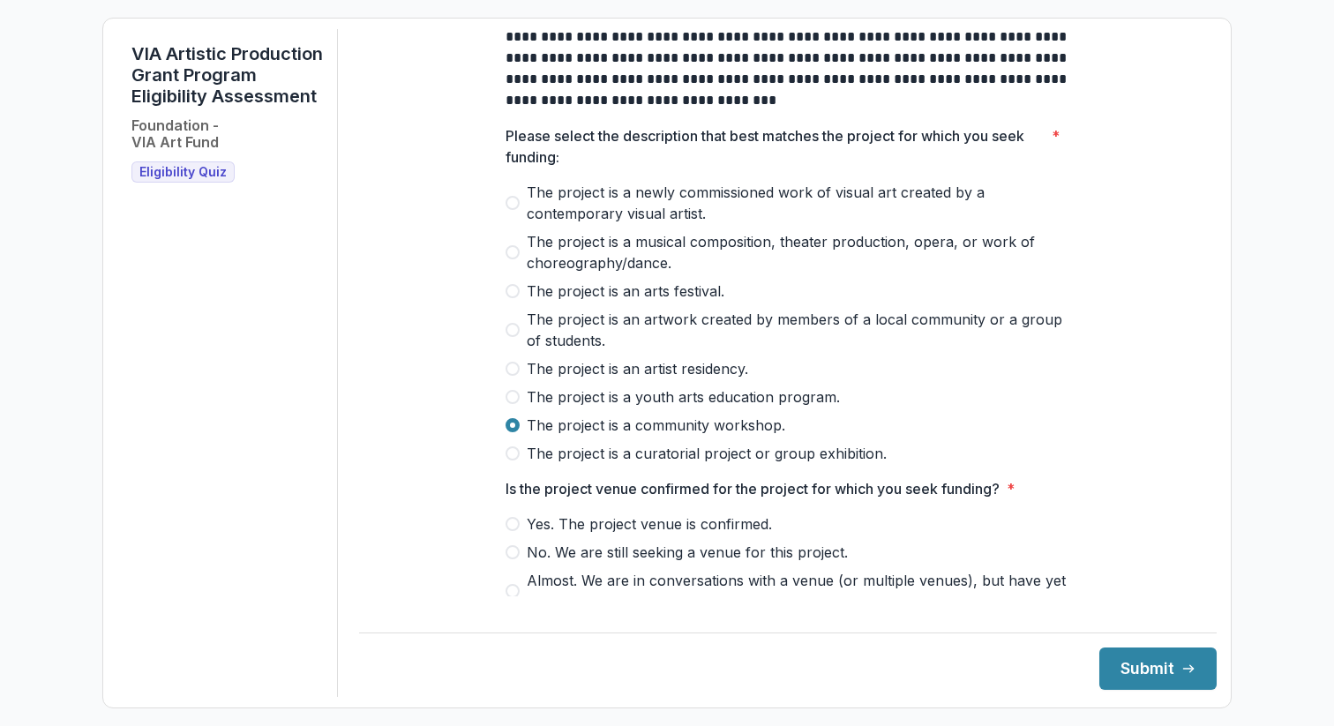
scroll to position [19, 0]
click at [628, 350] on span "The project is an artwork created by members of a local community or a group of…" at bounding box center [799, 328] width 544 height 42
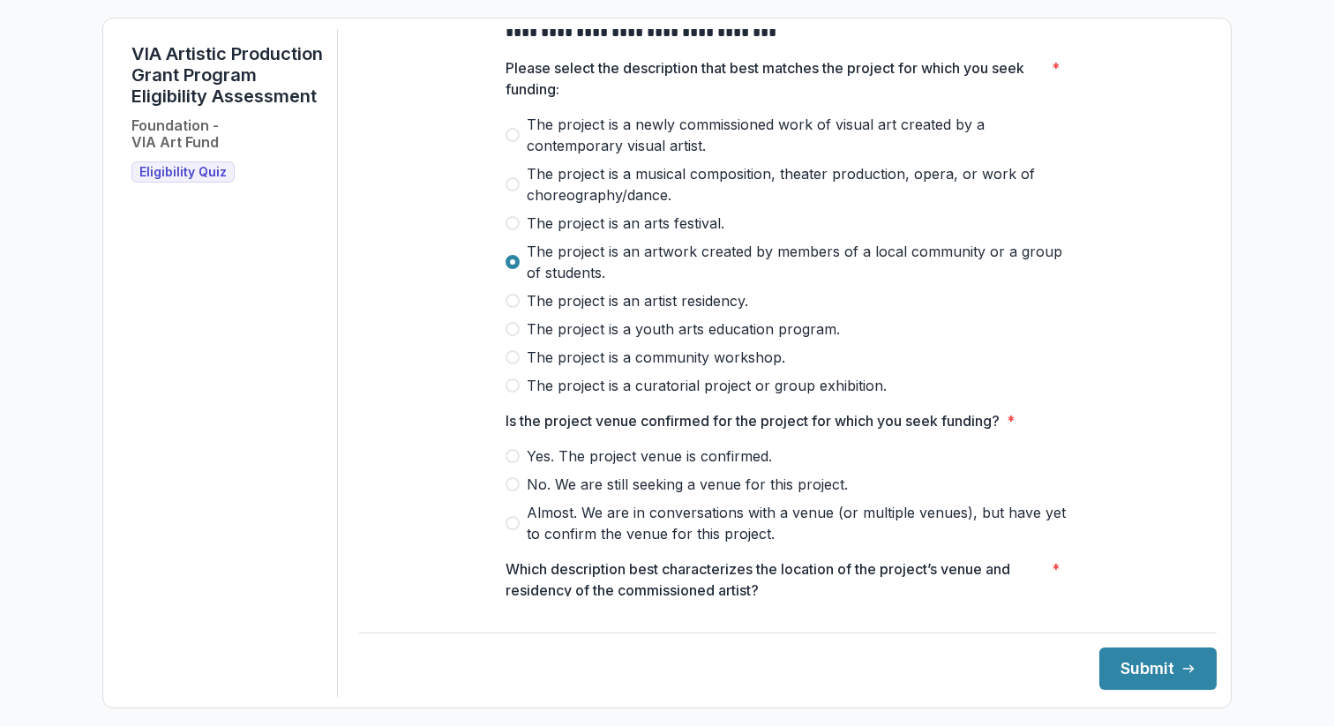
scroll to position [88, 0]
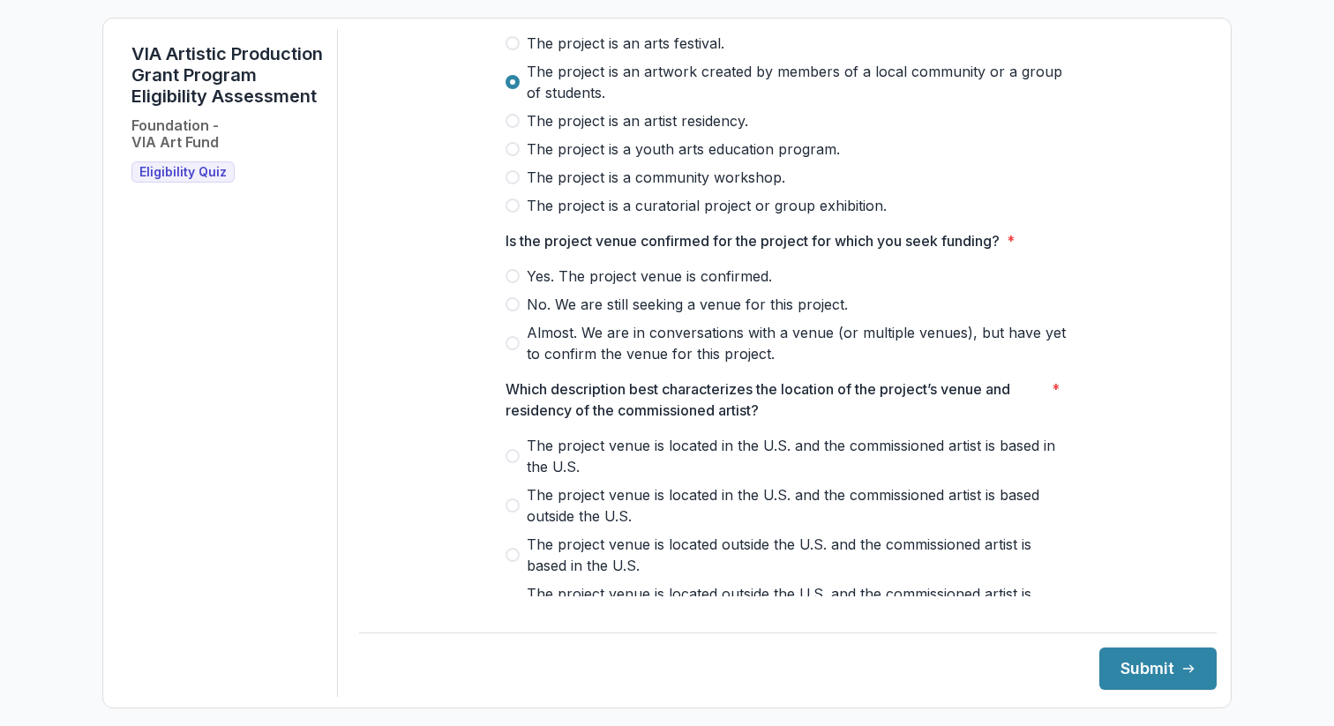
click at [621, 287] on span "Yes. The project venue is confirmed." at bounding box center [649, 276] width 245 height 21
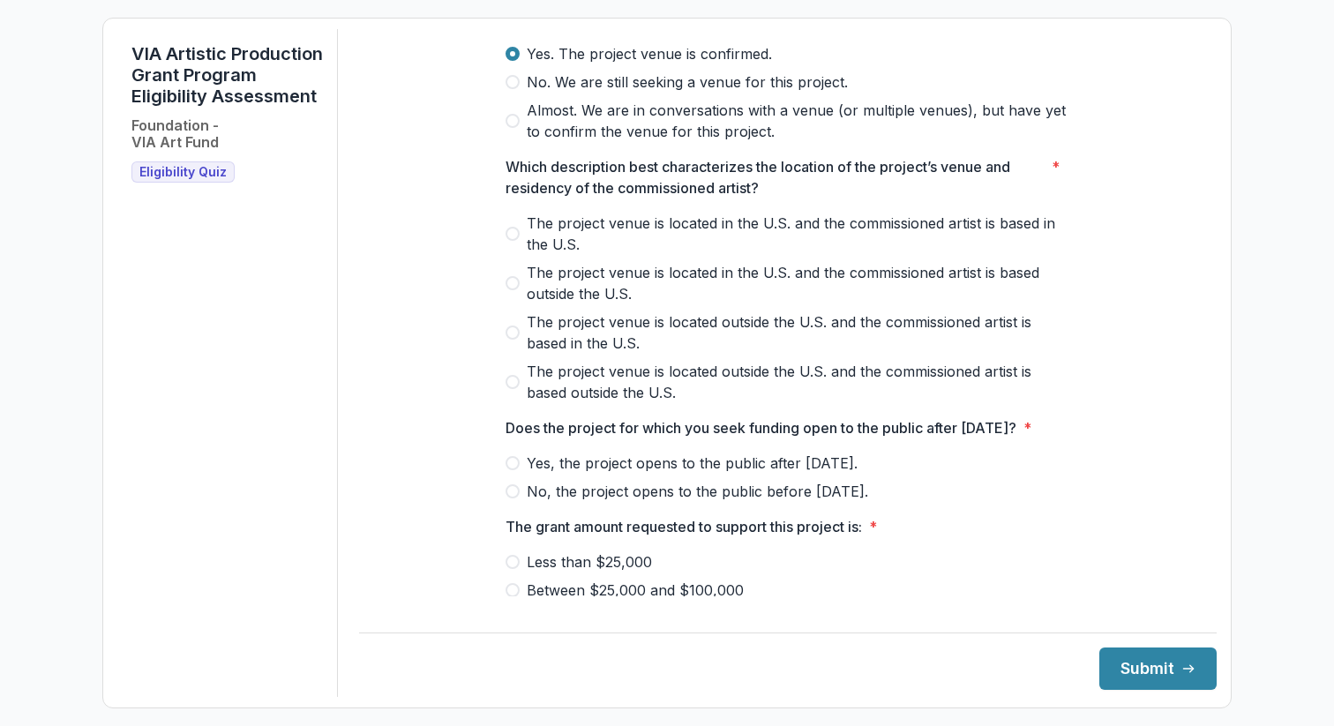
scroll to position [489, 0]
click at [544, 252] on span "The project venue is located in the U.S. and the commissioned artist is based i…" at bounding box center [799, 232] width 544 height 42
click at [596, 472] on span "Yes, the project opens to the public after [DATE]." at bounding box center [692, 461] width 331 height 21
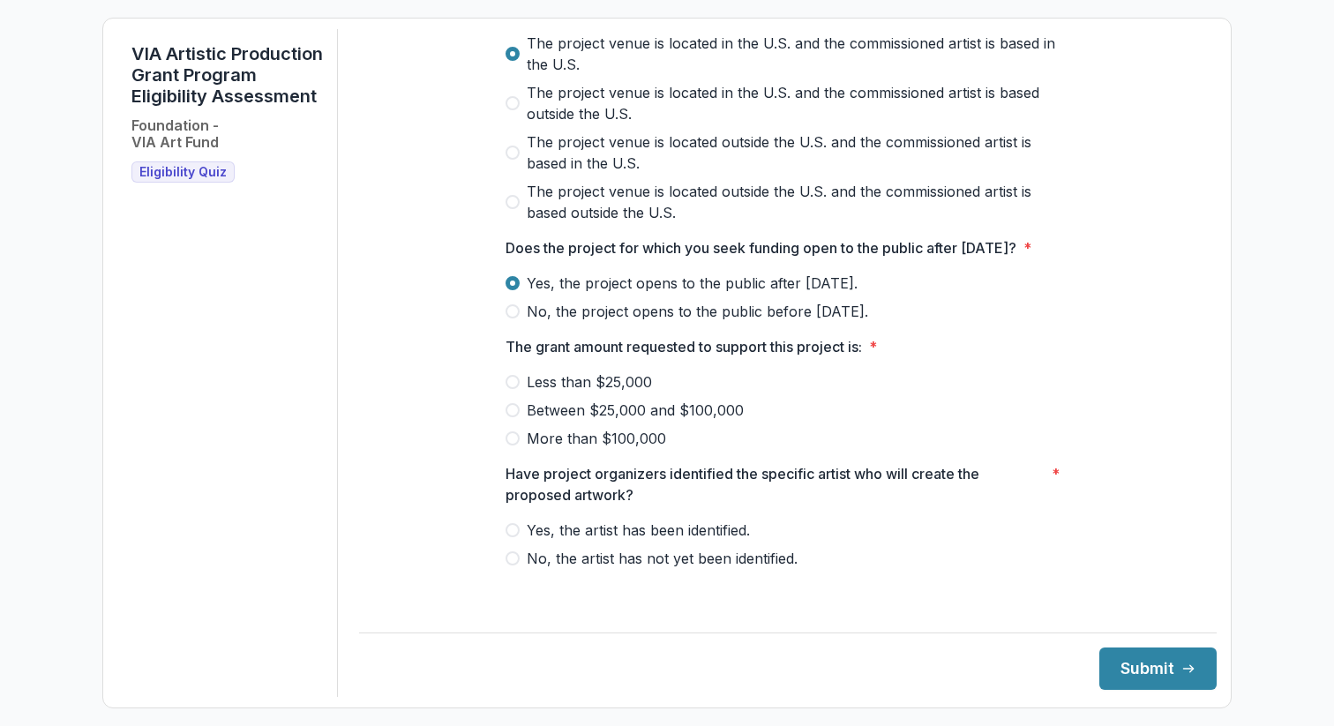
scroll to position [689, 0]
click at [590, 387] on span "Less than $25,000" at bounding box center [589, 381] width 125 height 21
click at [591, 540] on span "Yes, the artist has been identified." at bounding box center [638, 529] width 223 height 21
click at [1136, 684] on button "Submit" at bounding box center [1158, 669] width 117 height 42
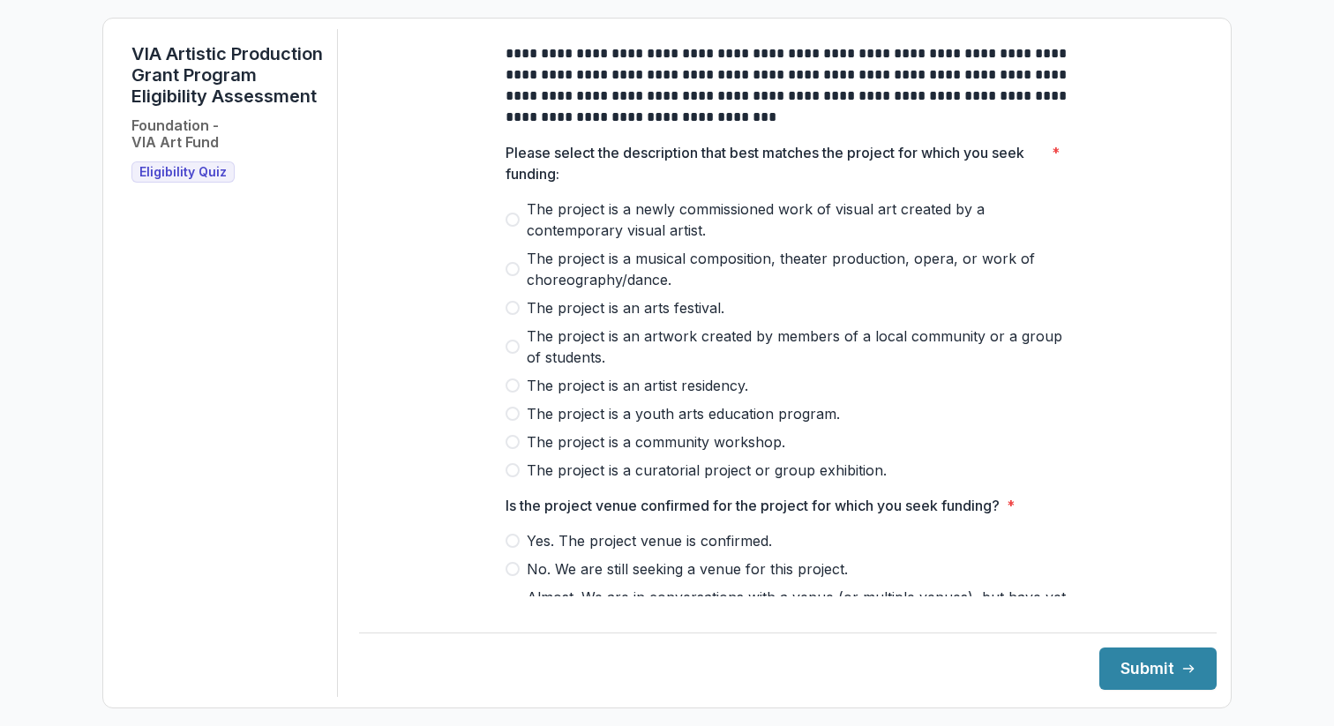
click at [578, 365] on span "The project is an artwork created by members of a local community or a group of…" at bounding box center [799, 347] width 544 height 42
click at [580, 453] on span "The project is a community workshop." at bounding box center [656, 442] width 259 height 21
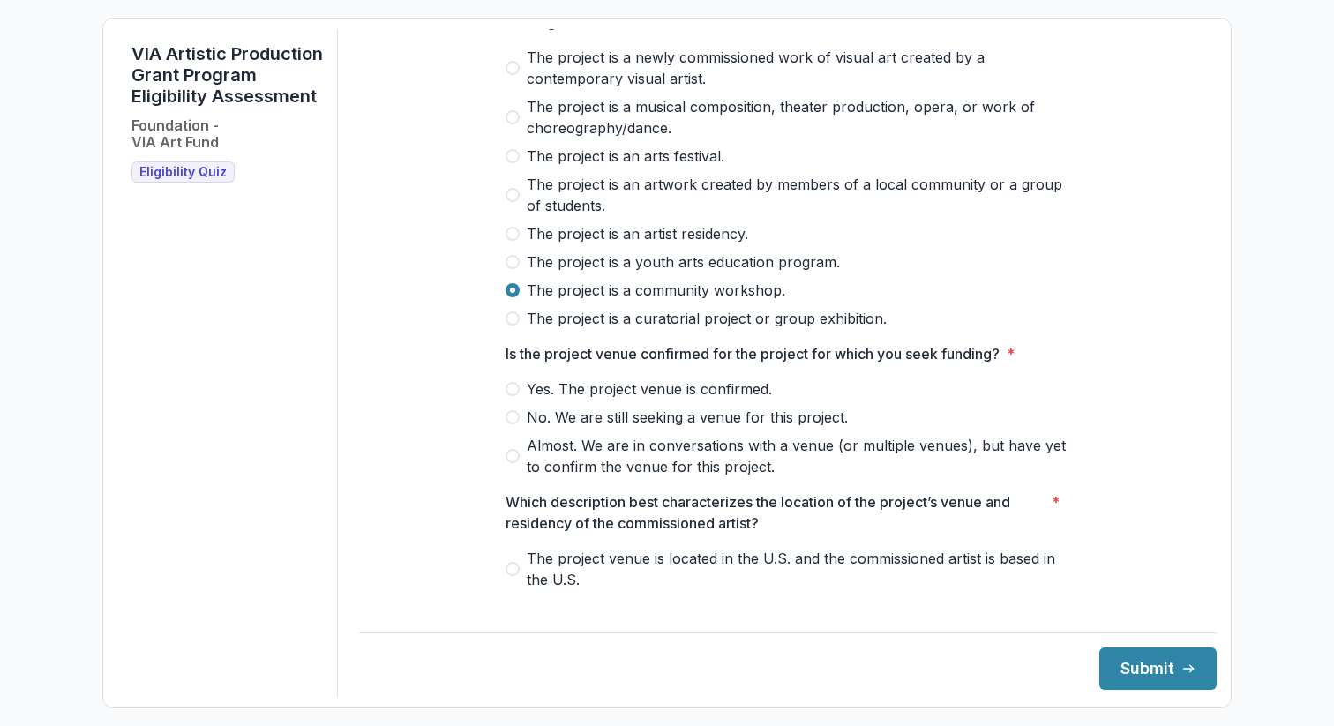
click at [607, 399] on span "Yes. The project venue is confirmed." at bounding box center [649, 389] width 245 height 21
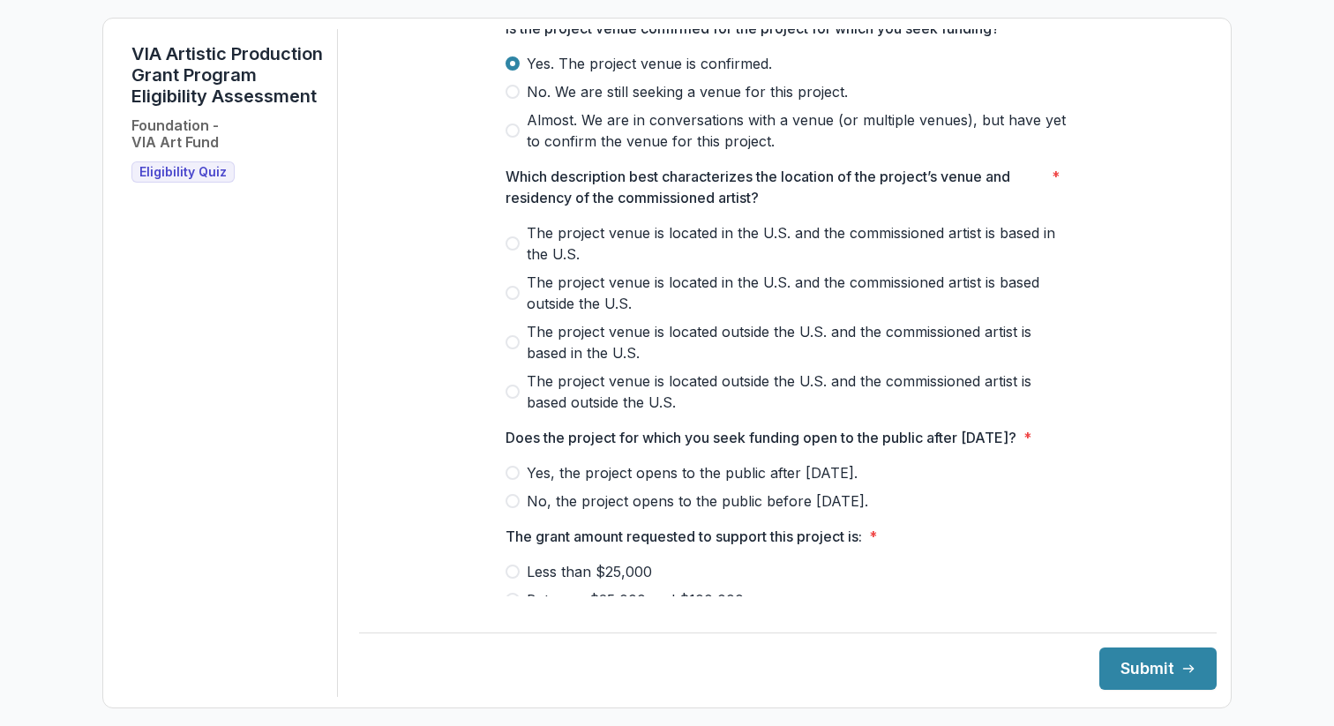
scroll to position [501, 0]
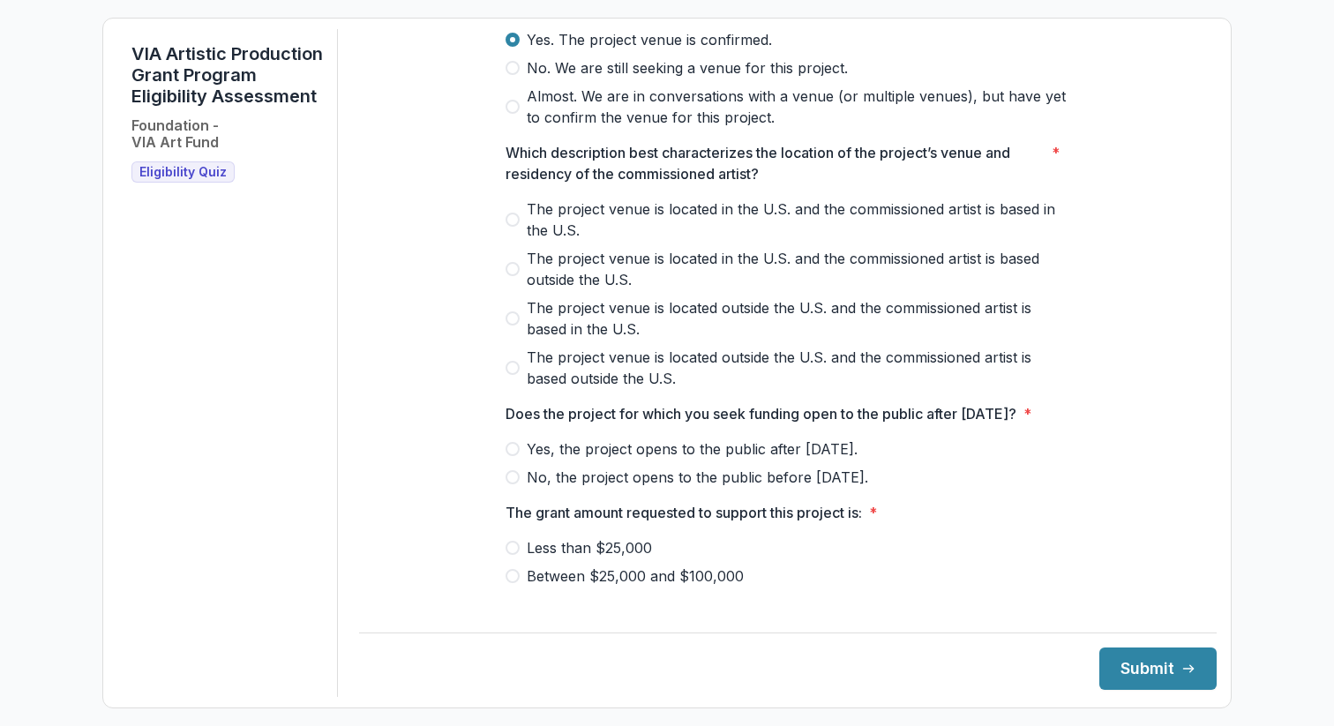
click at [590, 240] on span "The project venue is located in the U.S. and the commissioned artist is based i…" at bounding box center [799, 220] width 544 height 42
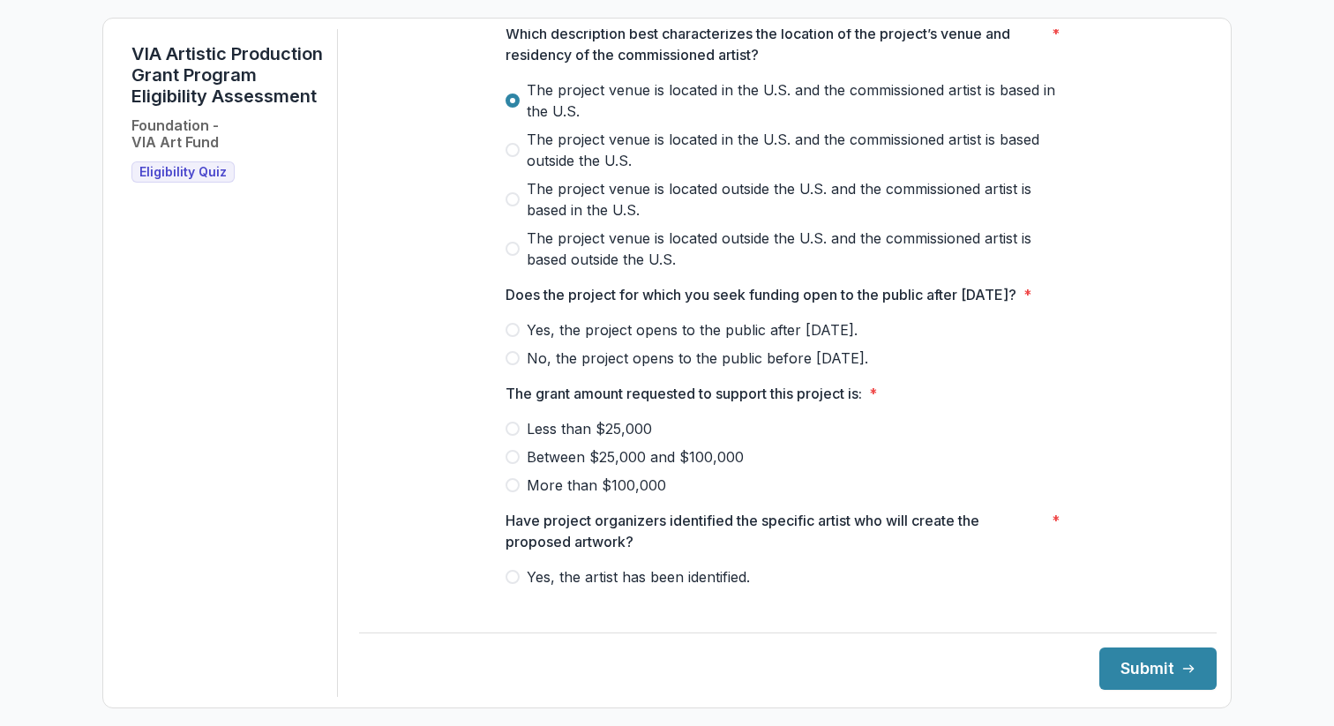
scroll to position [689, 0]
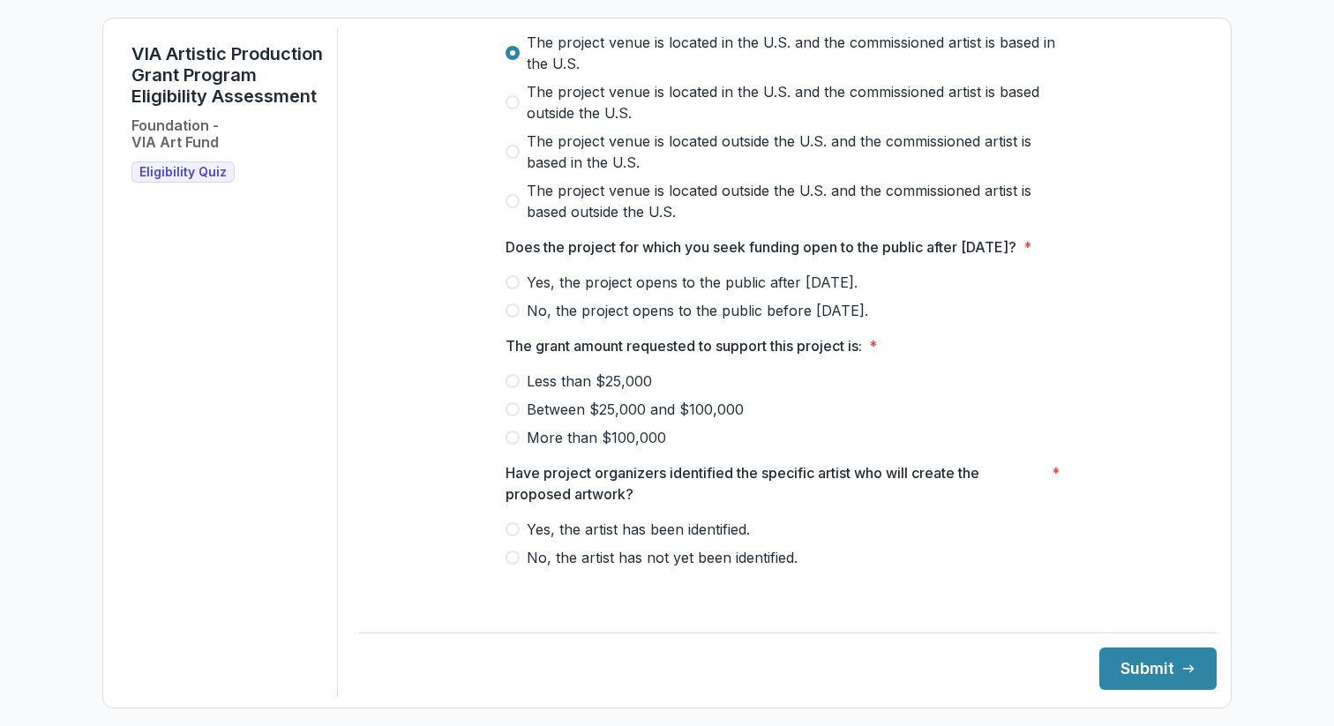
click at [584, 314] on span "No, the project opens to the public before [DATE]." at bounding box center [698, 310] width 342 height 21
click at [585, 392] on span "Less than $25,000" at bounding box center [589, 381] width 125 height 21
click at [578, 540] on span "Yes, the artist has been identified." at bounding box center [638, 529] width 223 height 21
click at [1182, 674] on icon "submit" at bounding box center [1189, 669] width 14 height 14
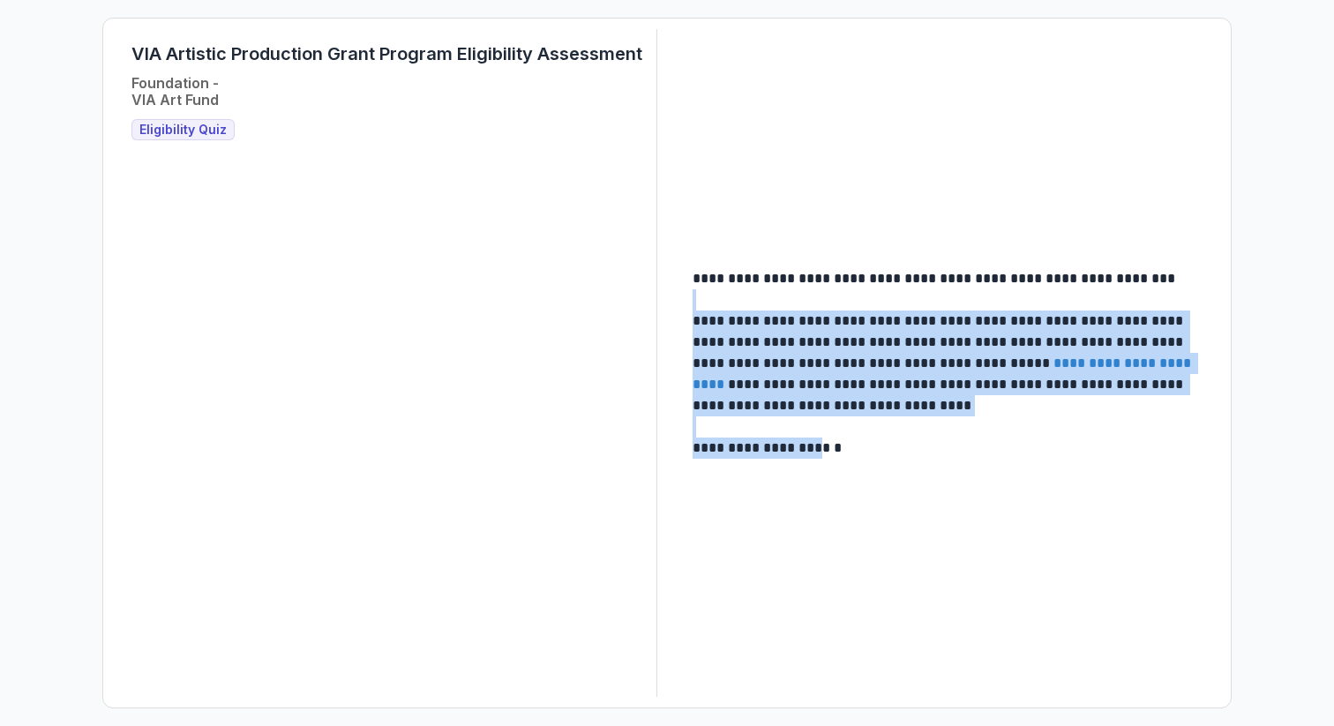
drag, startPoint x: 806, startPoint y: 422, endPoint x: 764, endPoint y: 299, distance: 129.5
click at [764, 299] on div "**********" at bounding box center [948, 363] width 510 height 191
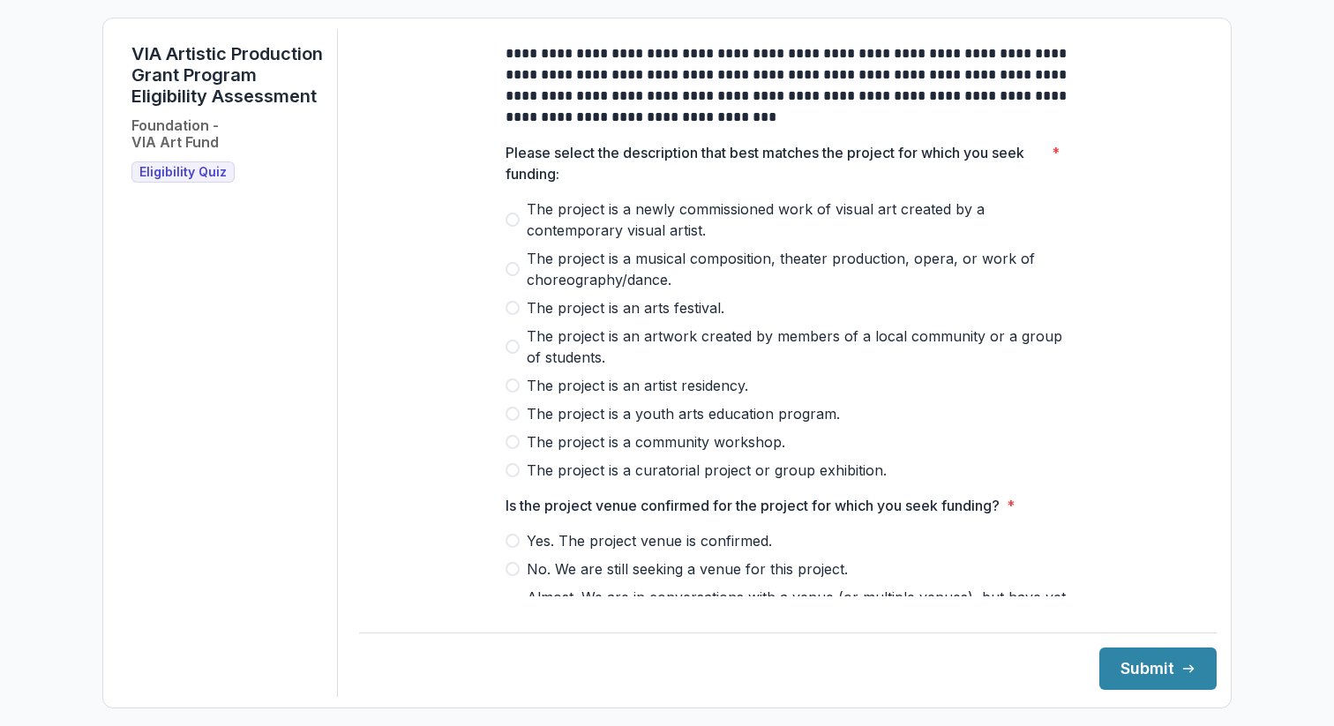
click at [621, 357] on span "The project is an artwork created by members of a local community or a group of…" at bounding box center [799, 347] width 544 height 42
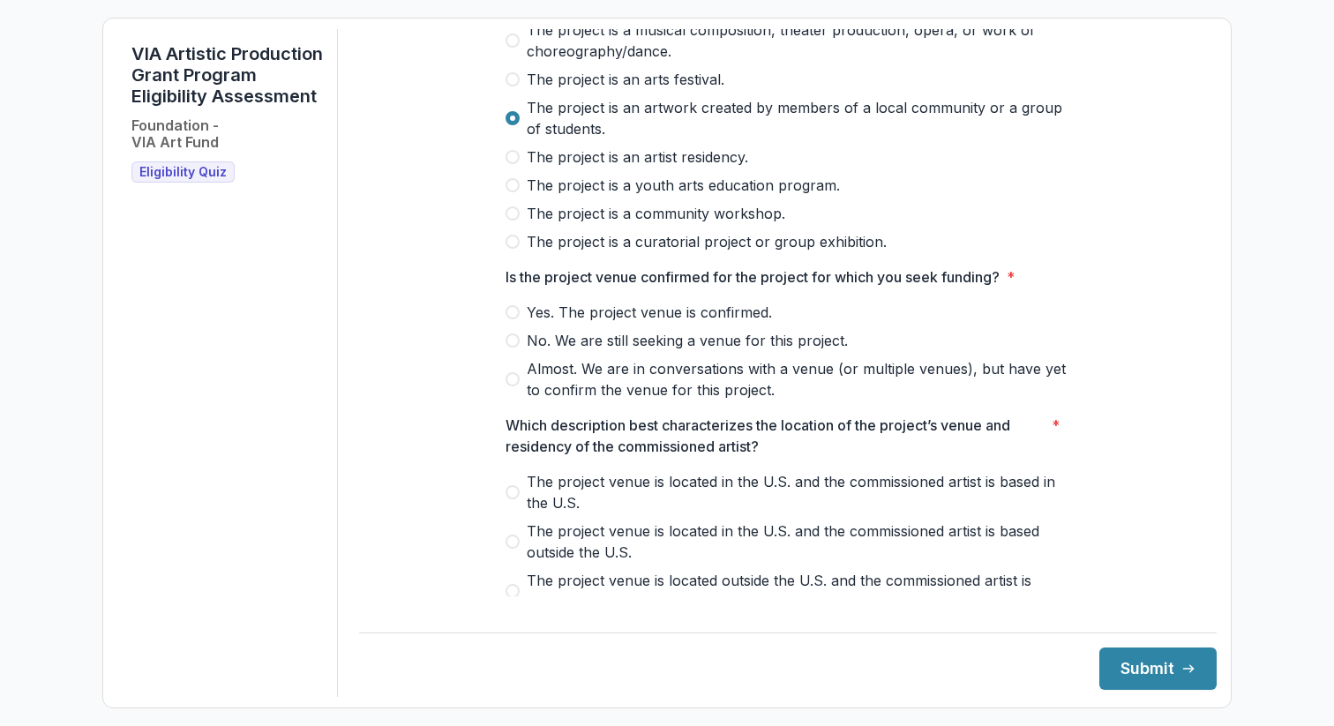
click at [611, 323] on span "Yes. The project venue is confirmed." at bounding box center [649, 312] width 245 height 21
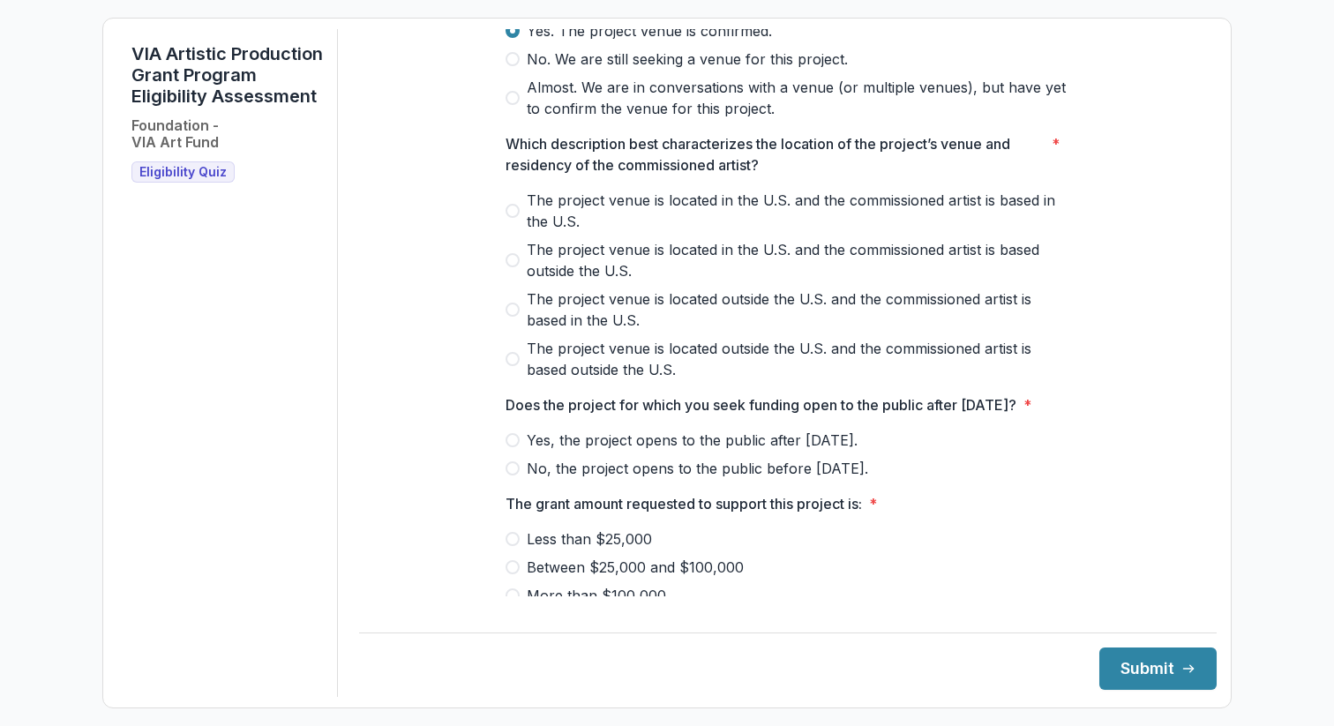
scroll to position [525, 0]
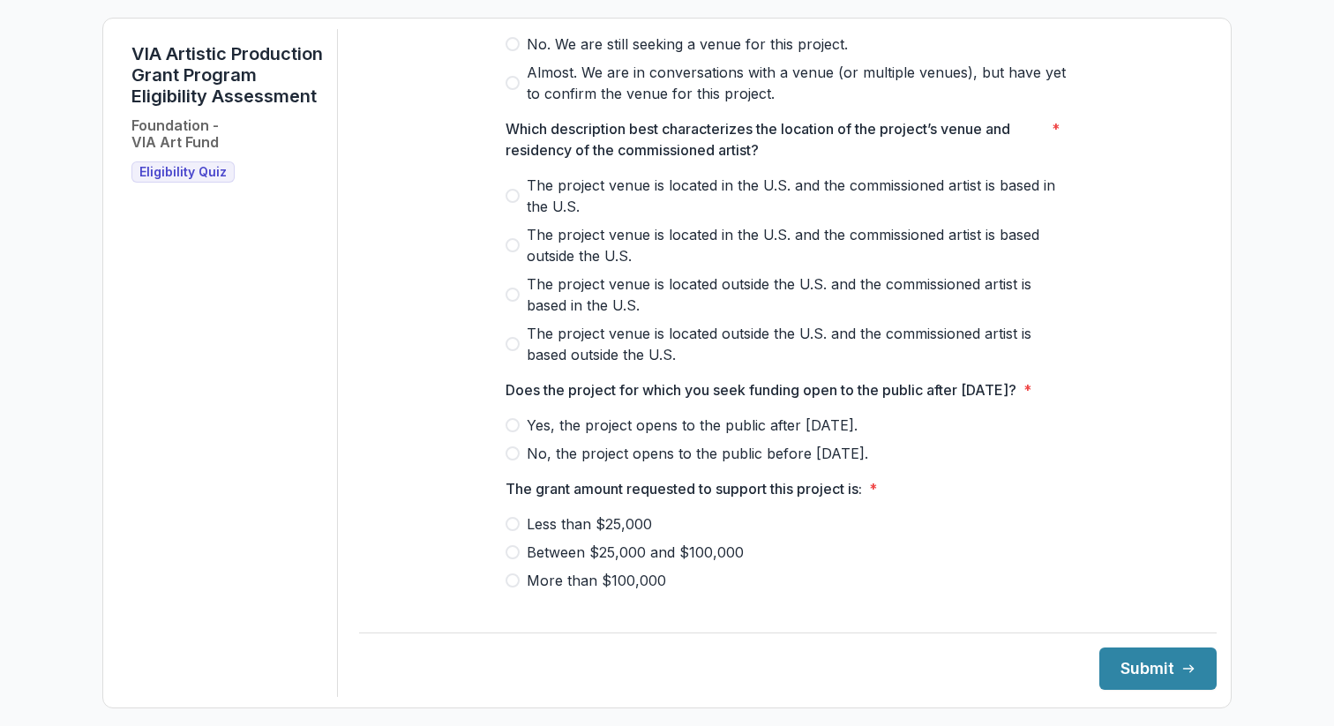
click at [644, 191] on span "The project venue is located in the U.S. and the commissioned artist is based i…" at bounding box center [799, 196] width 544 height 42
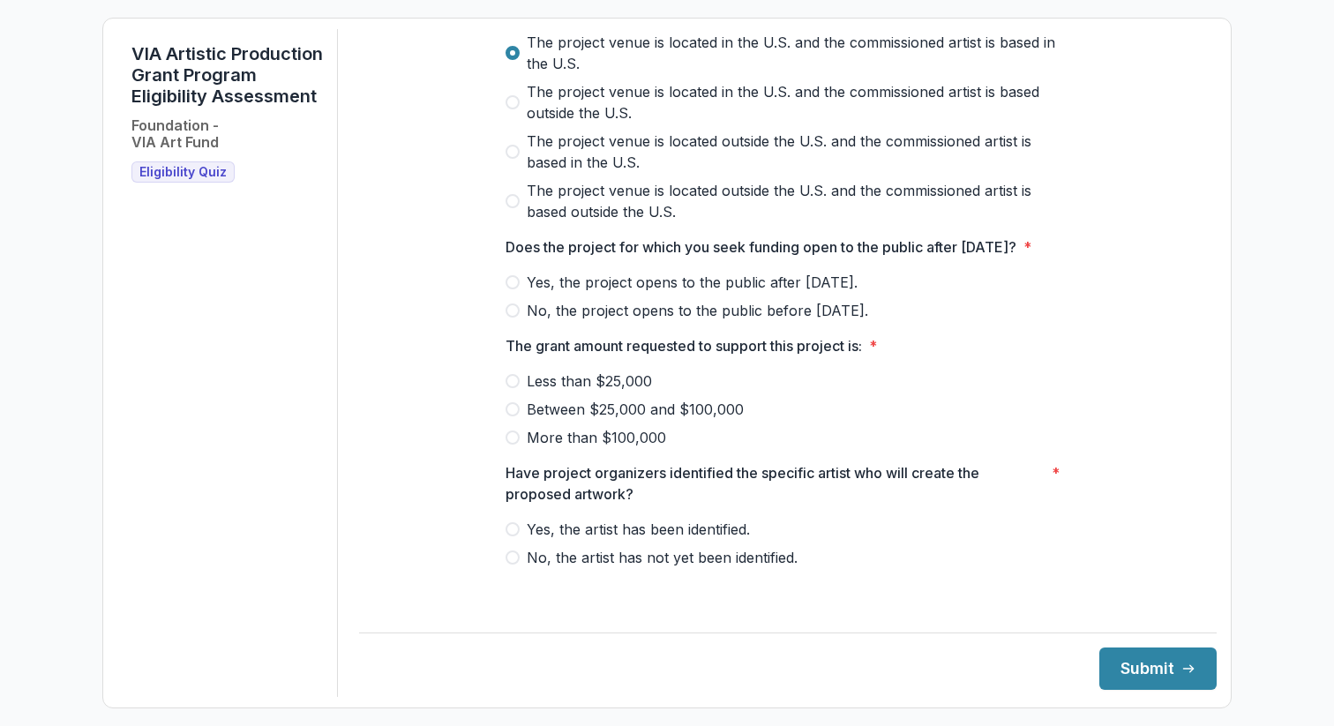
scroll to position [689, 0]
click at [597, 414] on span "Between $25,000 and $100,000" at bounding box center [635, 409] width 217 height 21
click at [581, 540] on span "Yes, the artist has been identified." at bounding box center [638, 529] width 223 height 21
click at [579, 272] on div at bounding box center [788, 268] width 565 height 7
click at [583, 293] on span "Yes, the project opens to the public after [DATE]." at bounding box center [692, 282] width 331 height 21
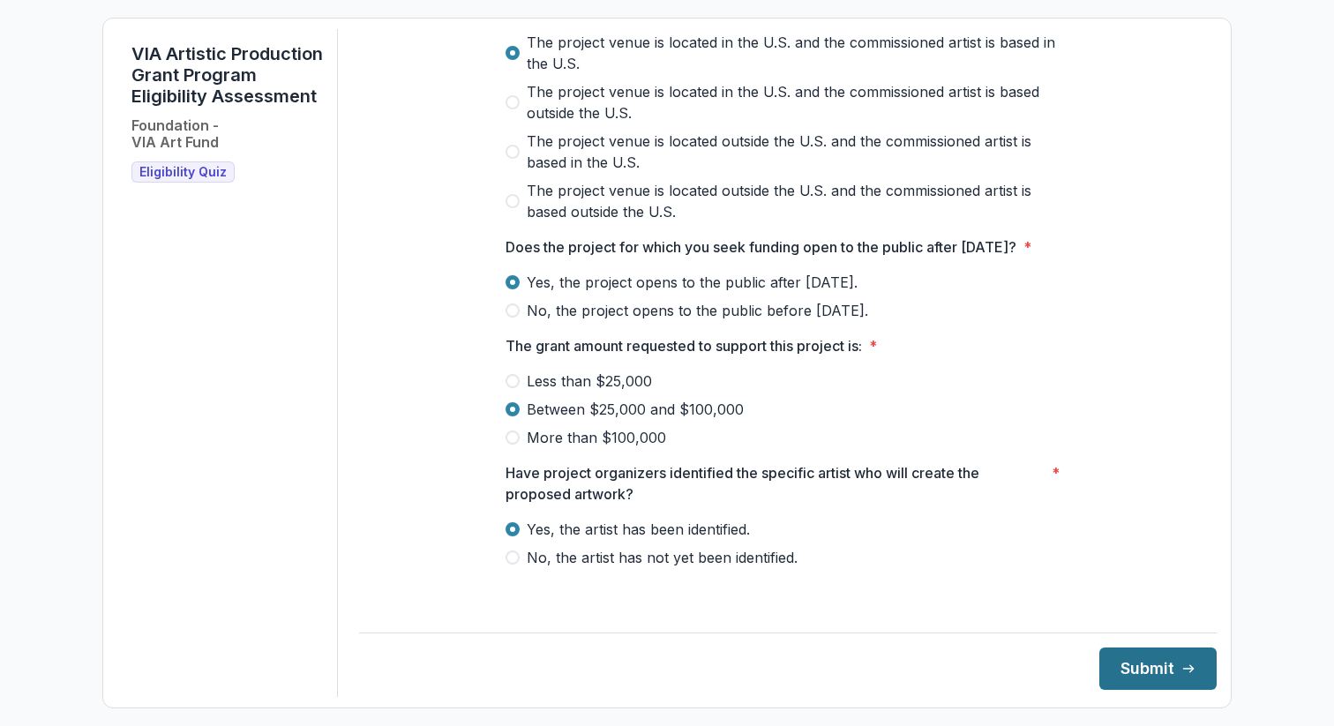
click at [1117, 673] on button "Submit" at bounding box center [1158, 669] width 117 height 42
